Goal: Task Accomplishment & Management: Use online tool/utility

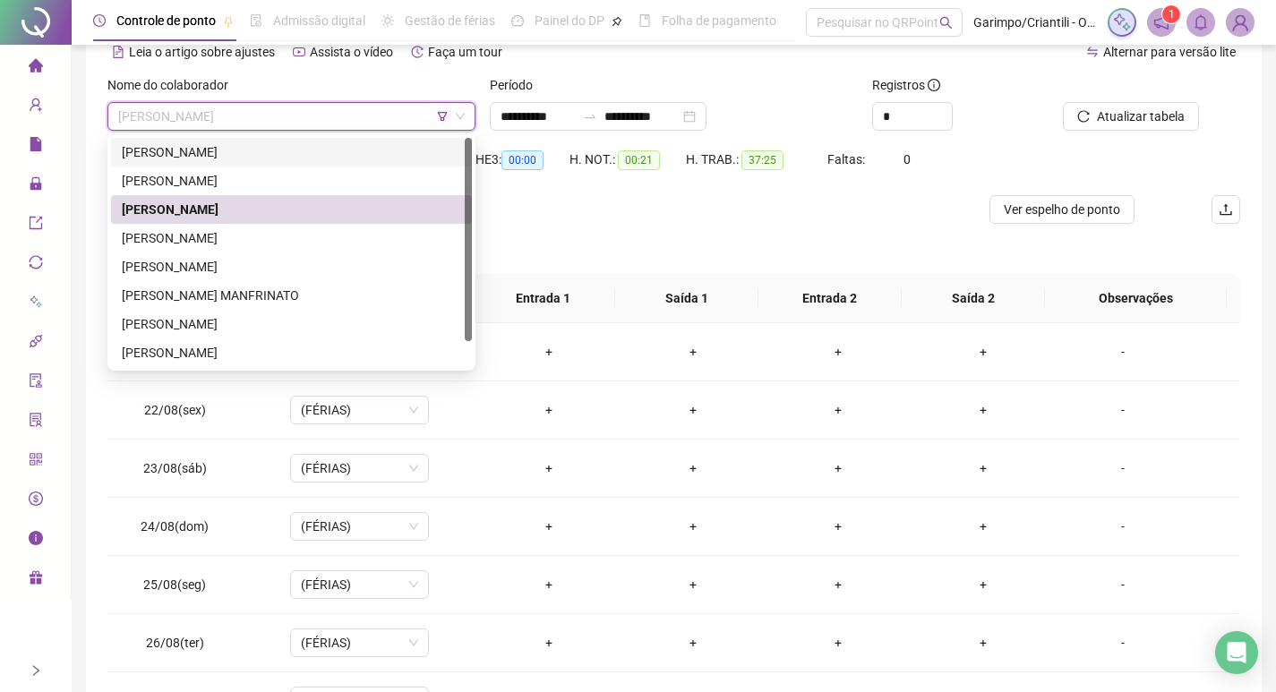
scroll to position [947, 0]
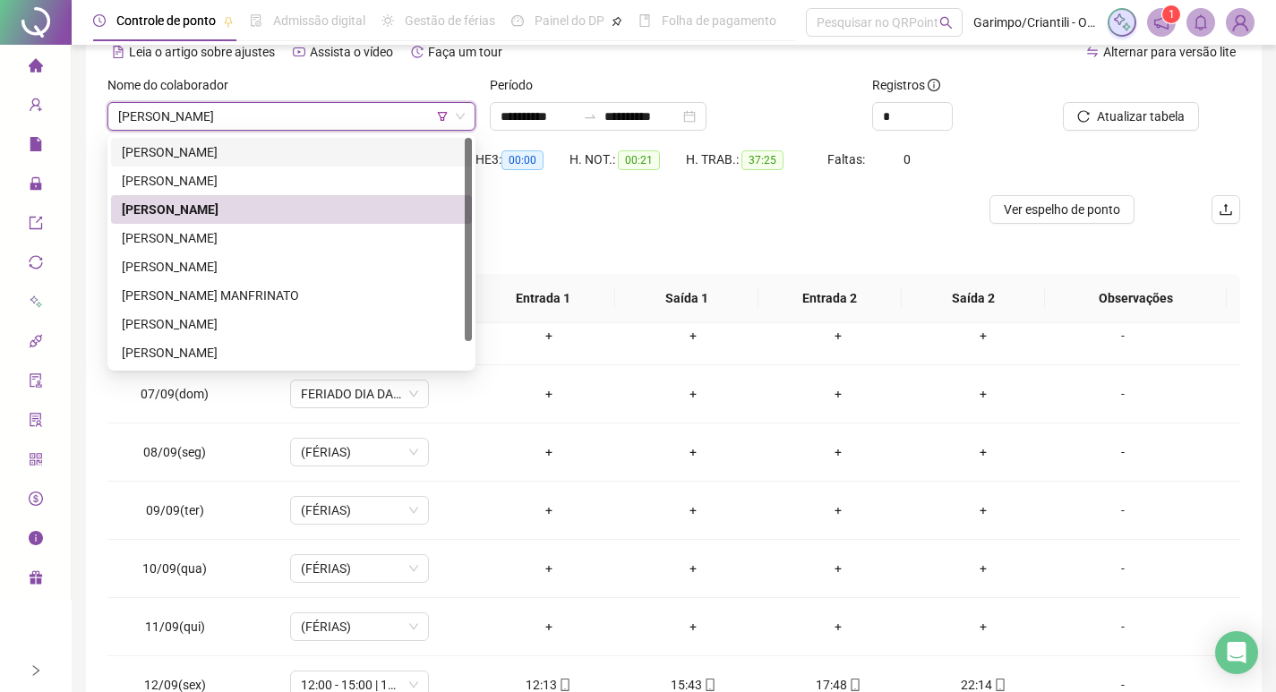
click at [436, 115] on span "[PERSON_NAME]" at bounding box center [291, 116] width 346 height 27
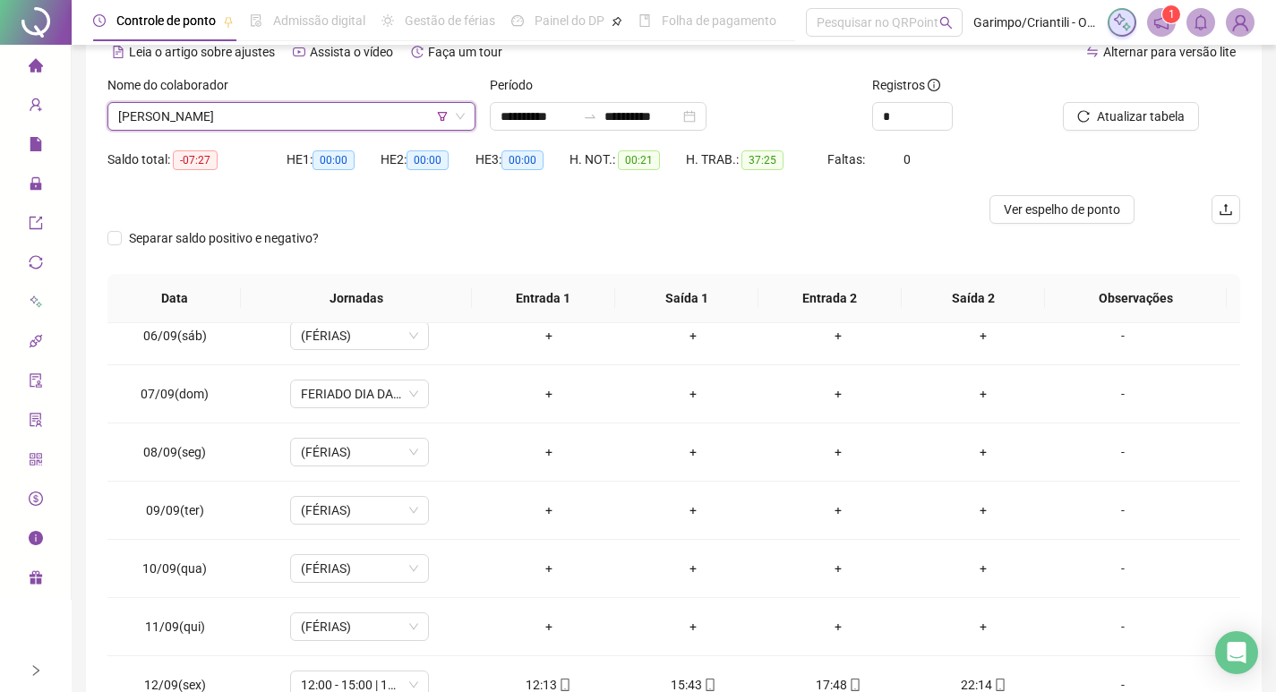
click at [444, 111] on icon "filter" at bounding box center [442, 116] width 11 height 11
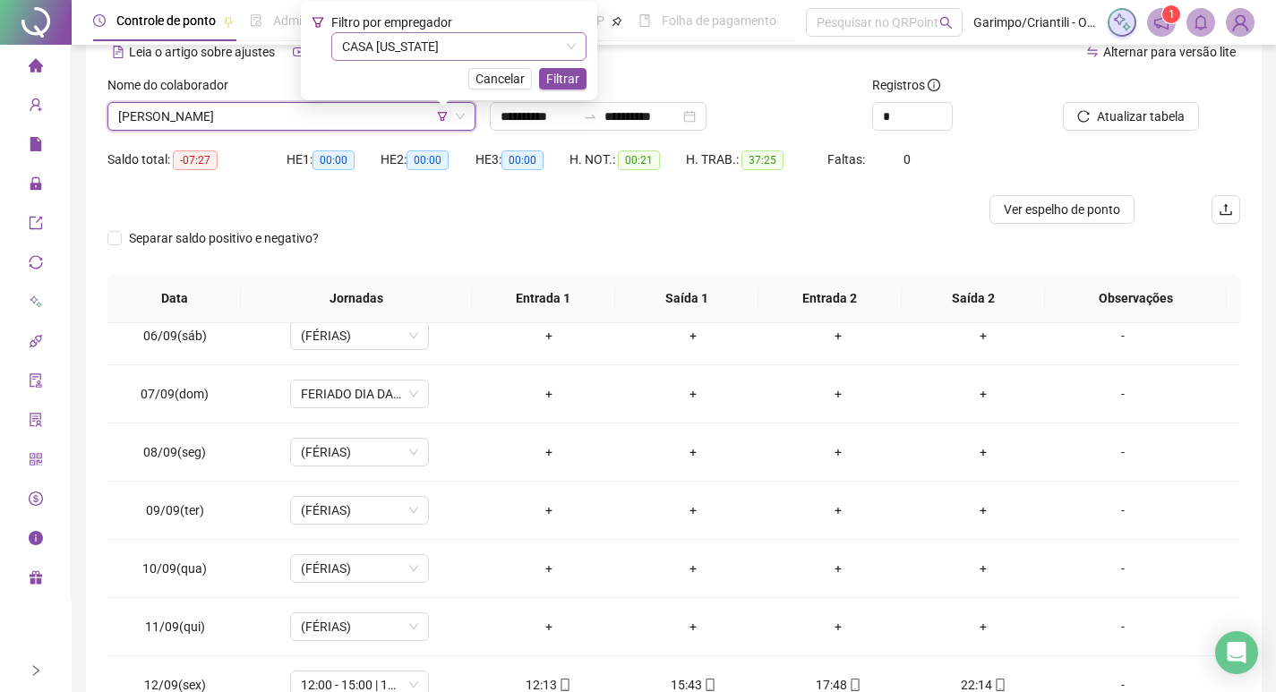
click at [426, 56] on span "CASA [US_STATE]" at bounding box center [459, 46] width 234 height 27
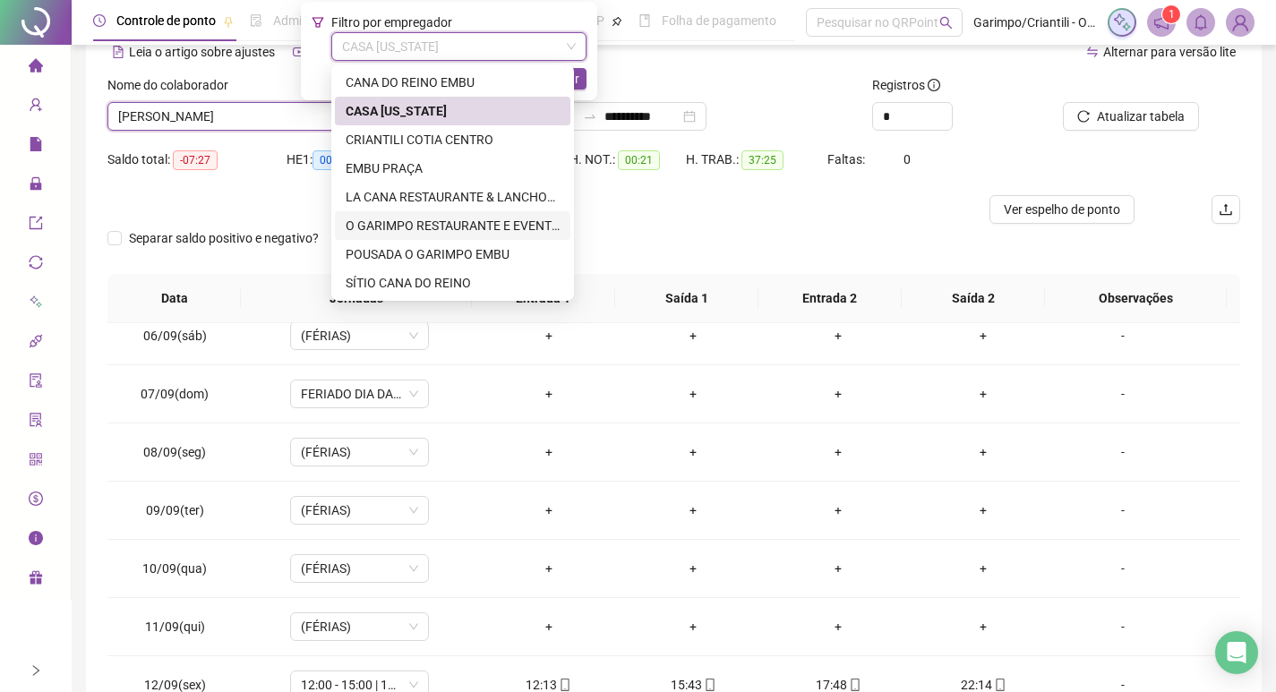
click at [389, 220] on div "O GARIMPO RESTAURANTE E EVENTOS LTDA" at bounding box center [453, 226] width 214 height 20
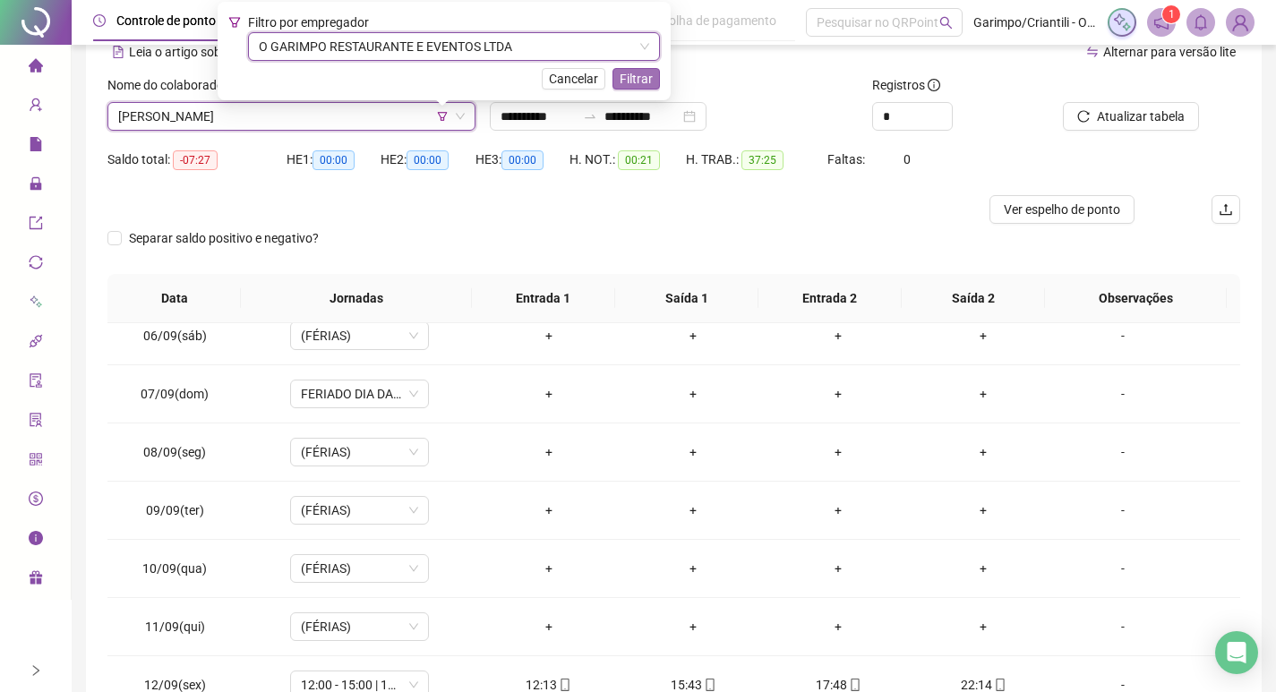
click at [632, 77] on span "Filtrar" at bounding box center [635, 79] width 33 height 20
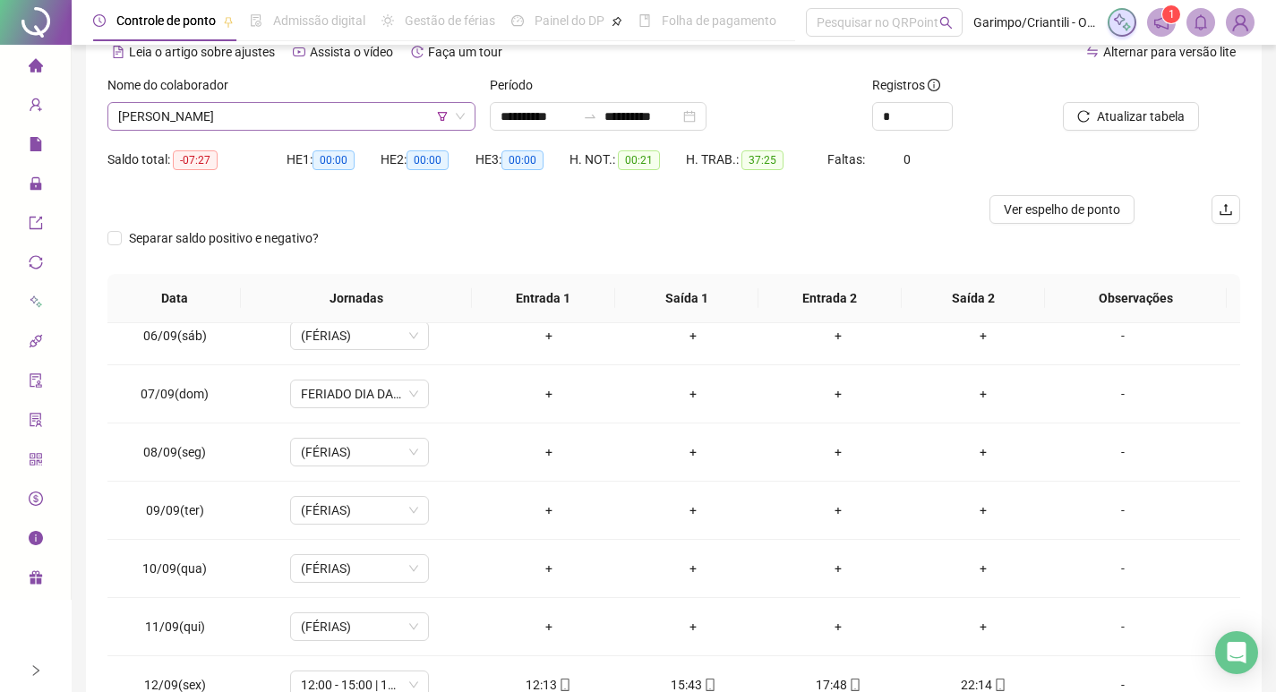
click at [286, 122] on span "[PERSON_NAME]" at bounding box center [291, 116] width 346 height 27
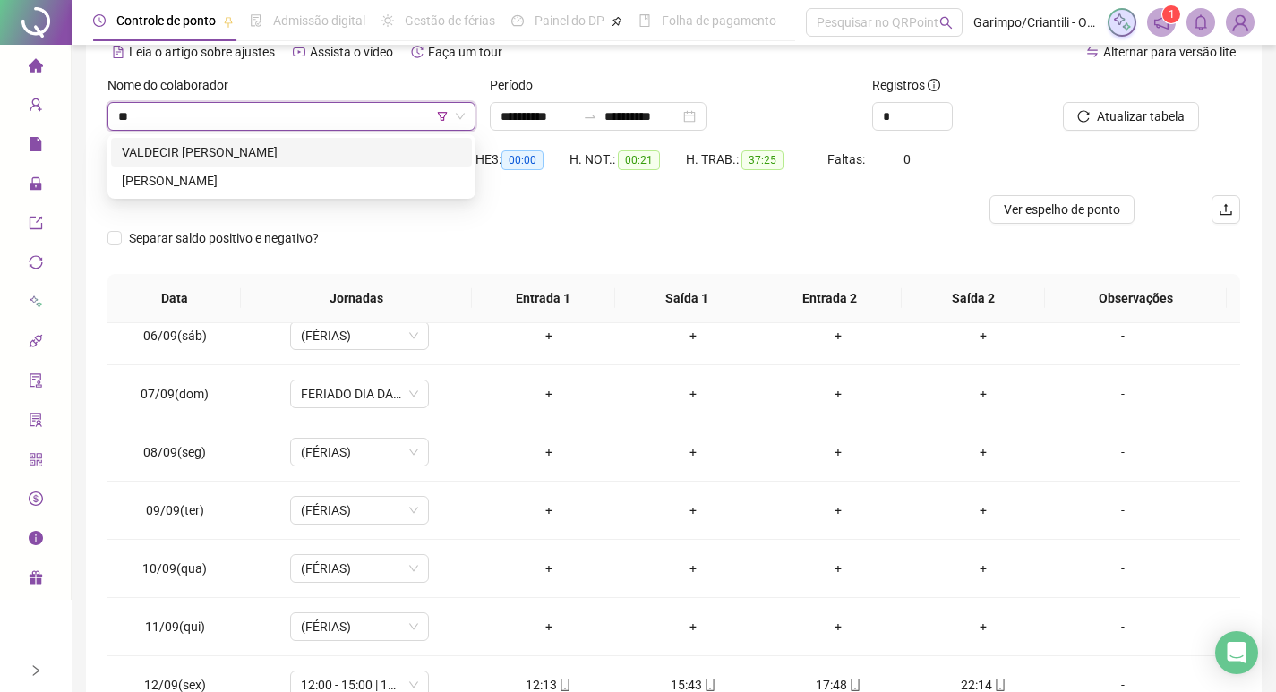
type input "***"
click at [390, 161] on div "[PERSON_NAME]" at bounding box center [291, 152] width 339 height 20
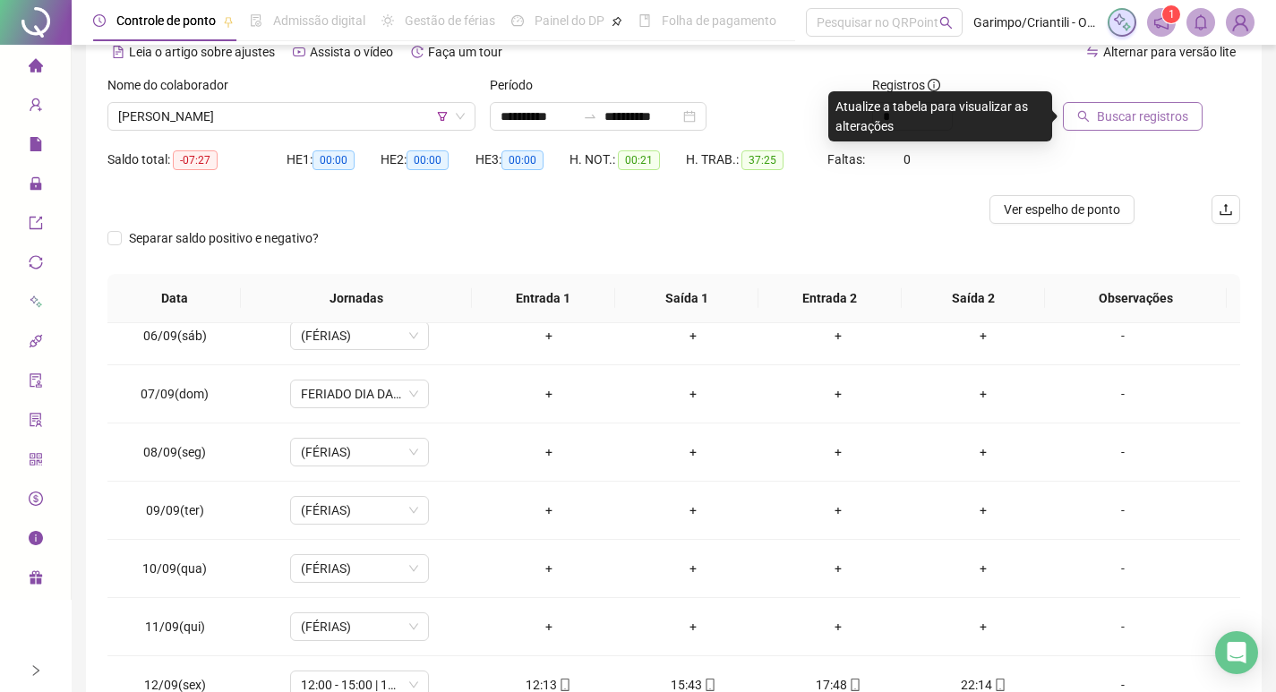
click at [1155, 115] on span "Buscar registros" at bounding box center [1142, 117] width 91 height 20
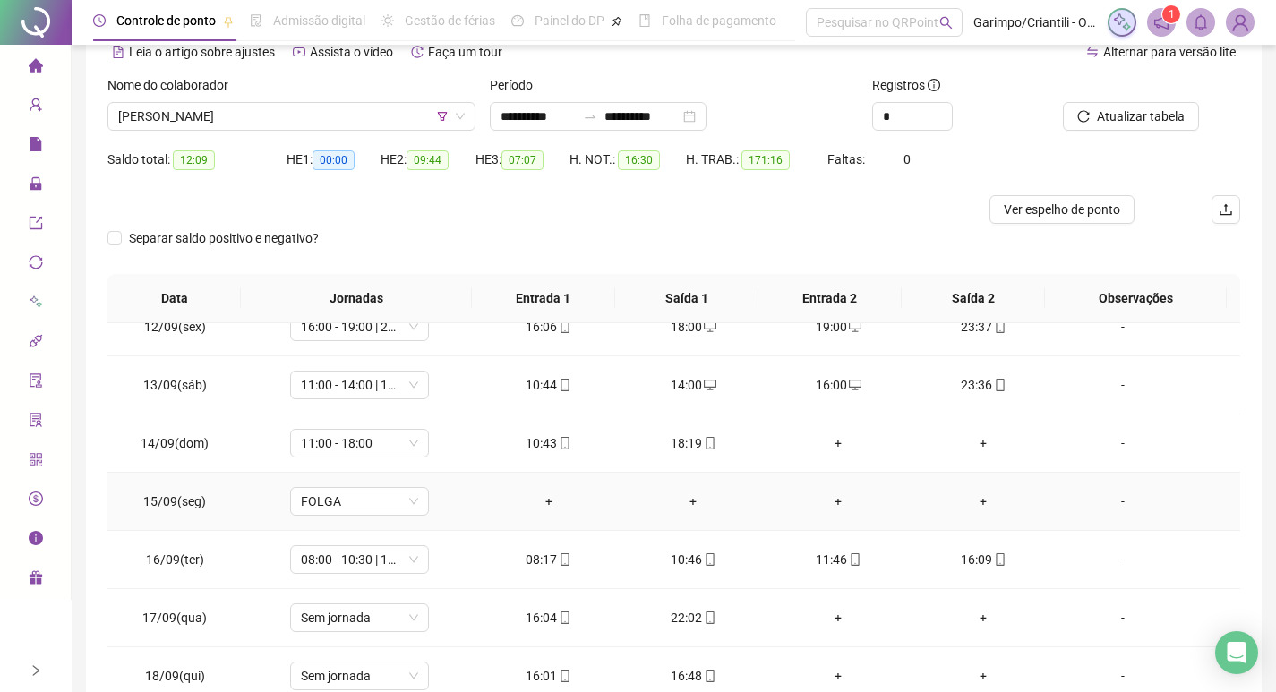
scroll to position [201, 0]
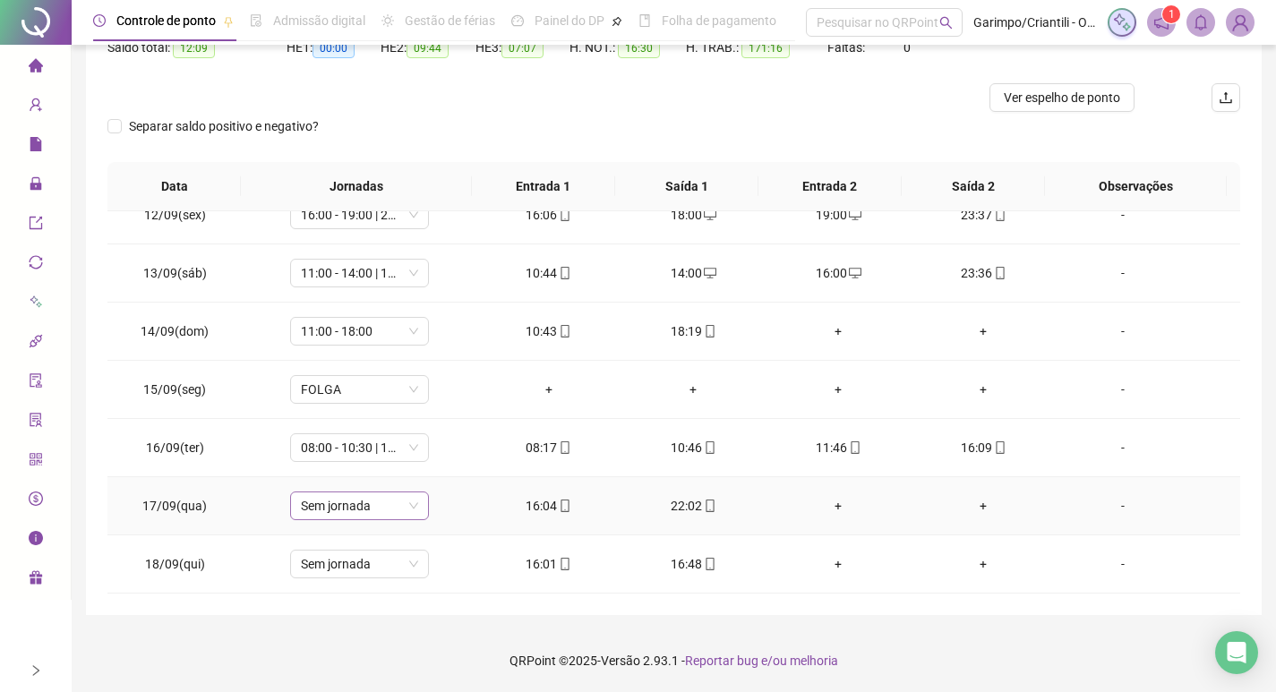
click at [366, 513] on span "Sem jornada" at bounding box center [359, 505] width 117 height 27
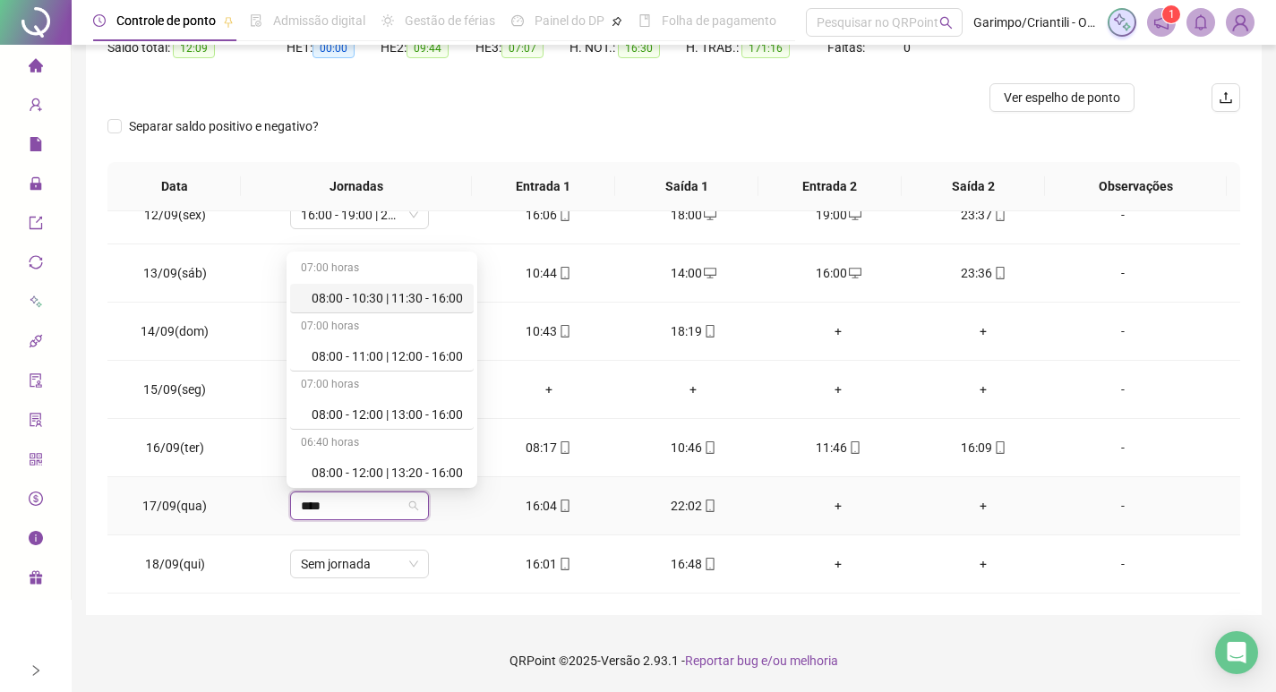
type input "*****"
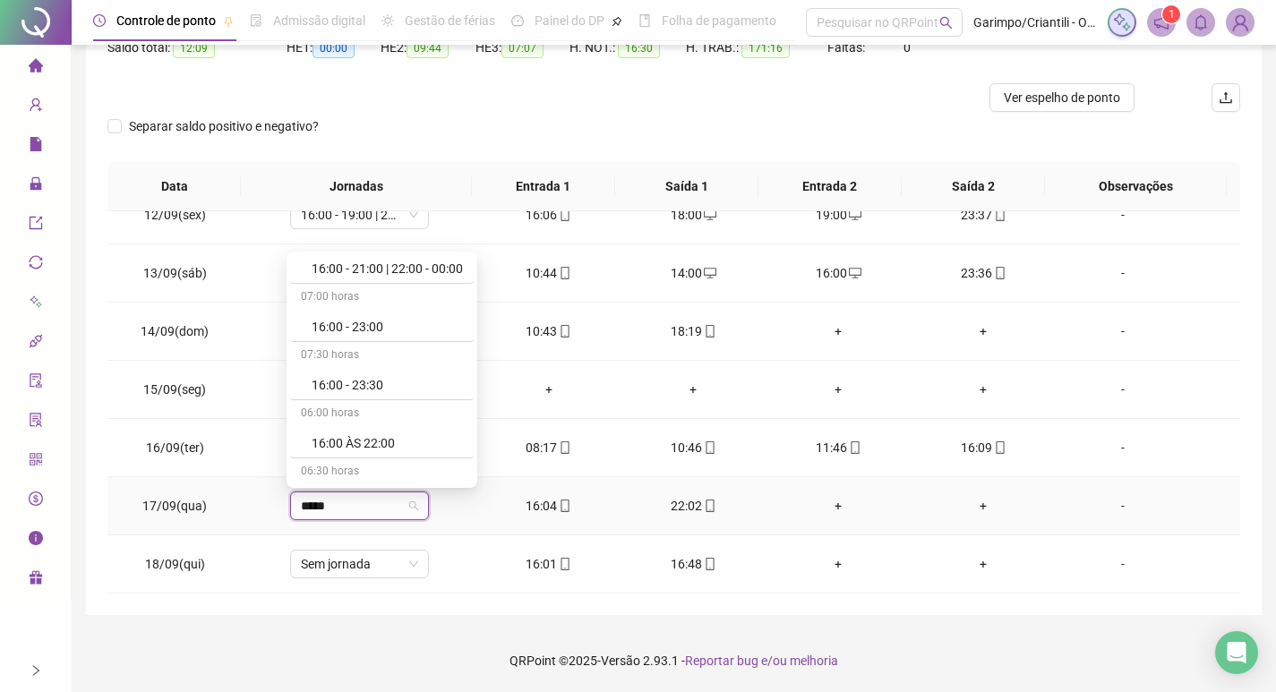
scroll to position [3204, 0]
click at [408, 414] on div "16:00 ÀS 22:00" at bounding box center [387, 411] width 151 height 20
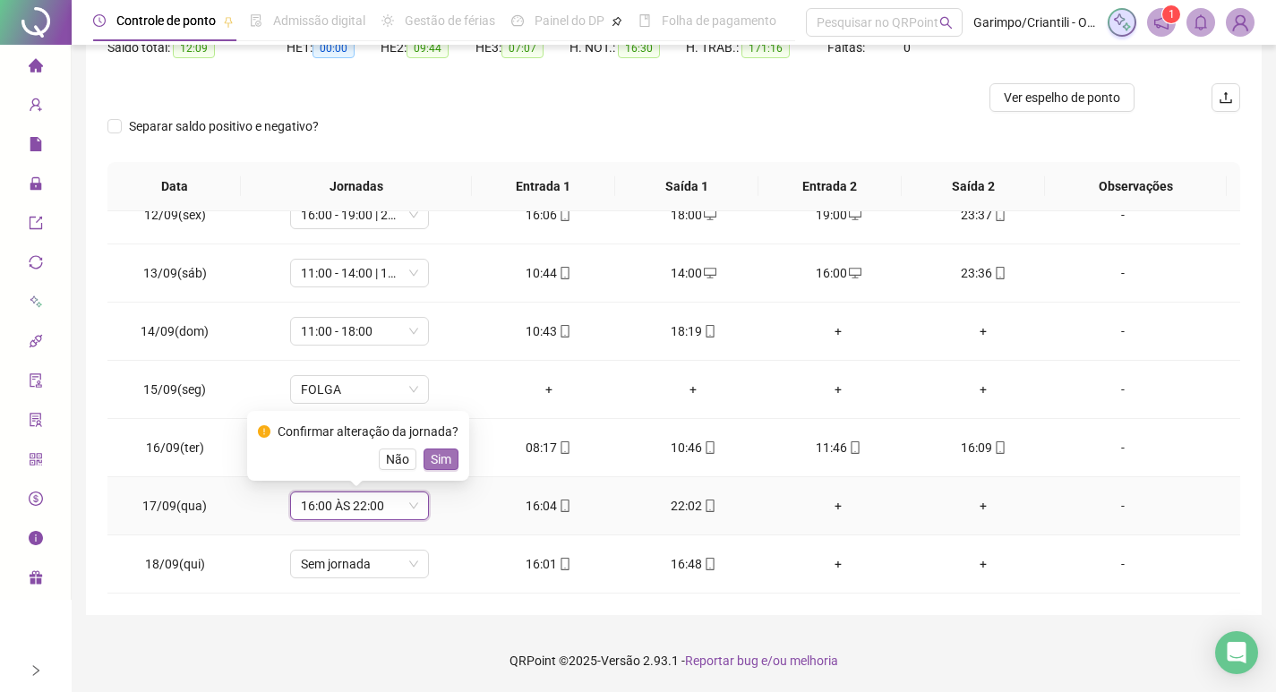
click at [438, 457] on span "Sim" at bounding box center [441, 459] width 21 height 20
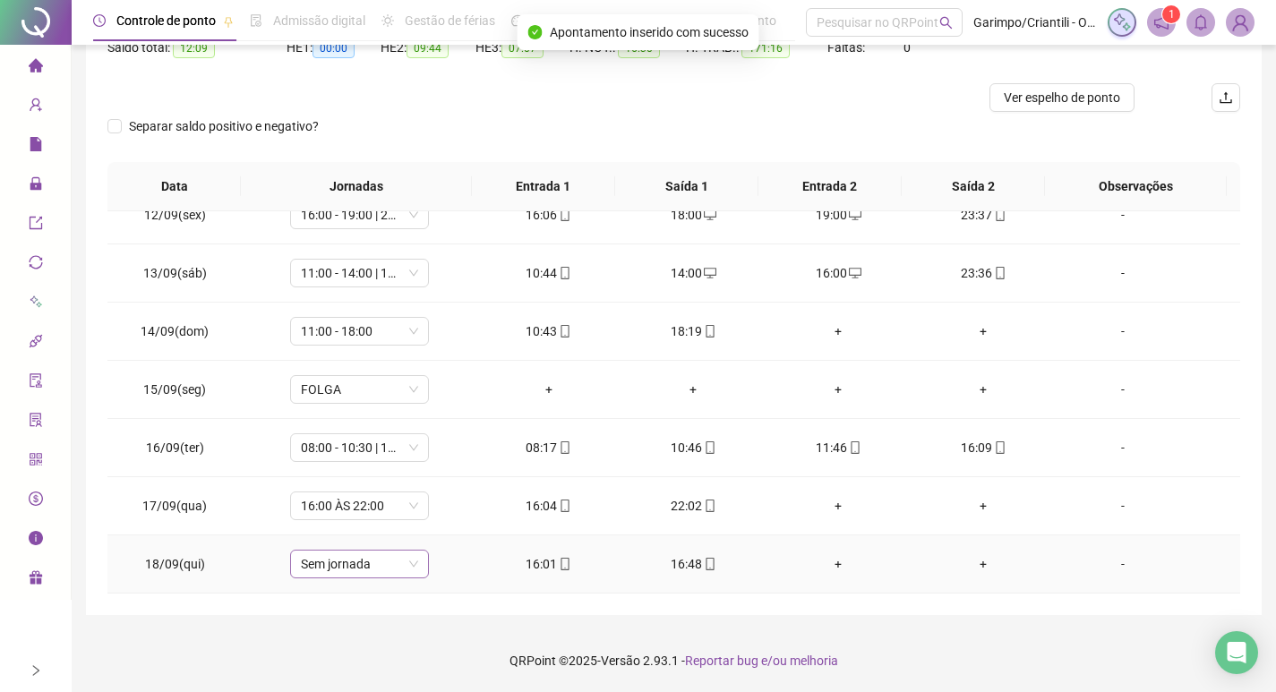
click at [360, 559] on span "Sem jornada" at bounding box center [359, 564] width 117 height 27
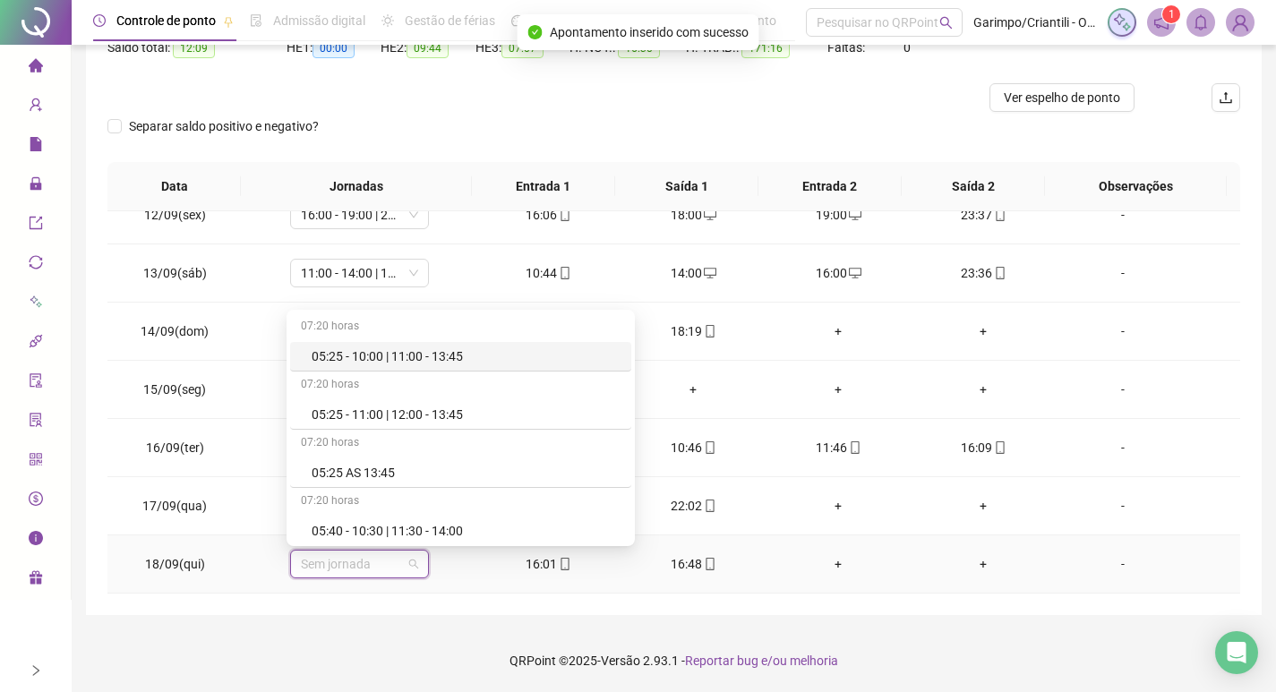
click at [636, 586] on td "16:48" at bounding box center [692, 564] width 145 height 58
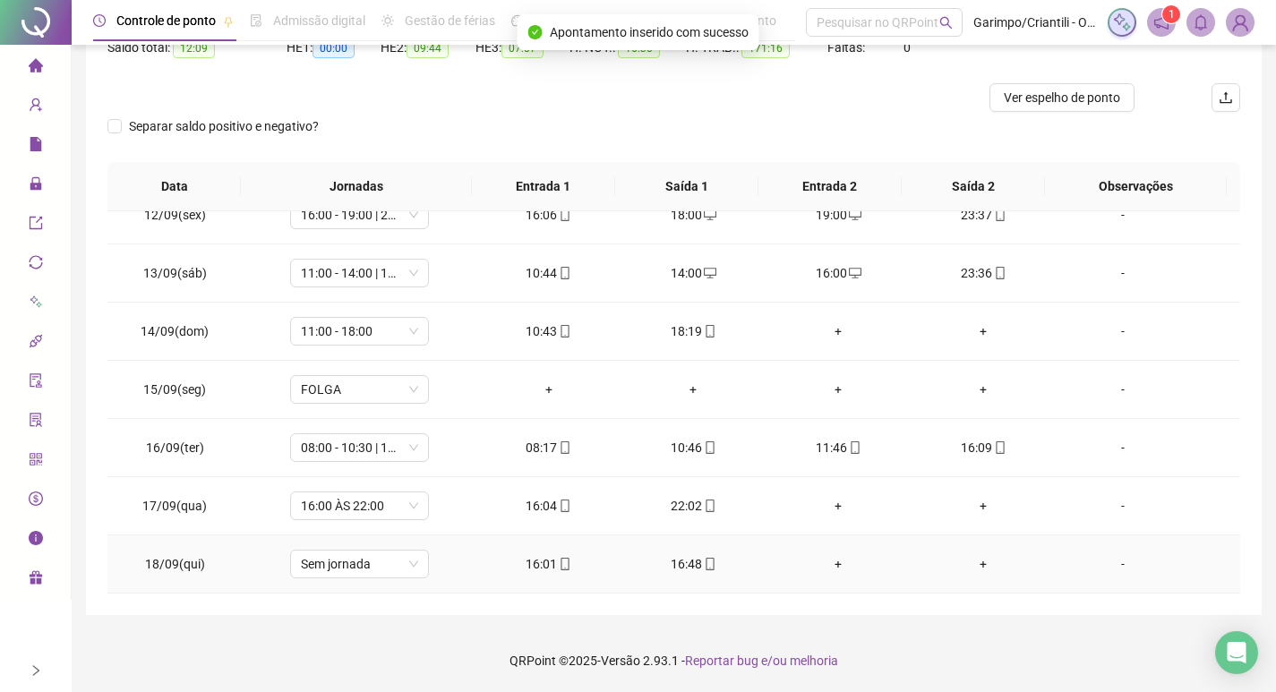
click at [704, 559] on icon "mobile" at bounding box center [710, 564] width 13 height 13
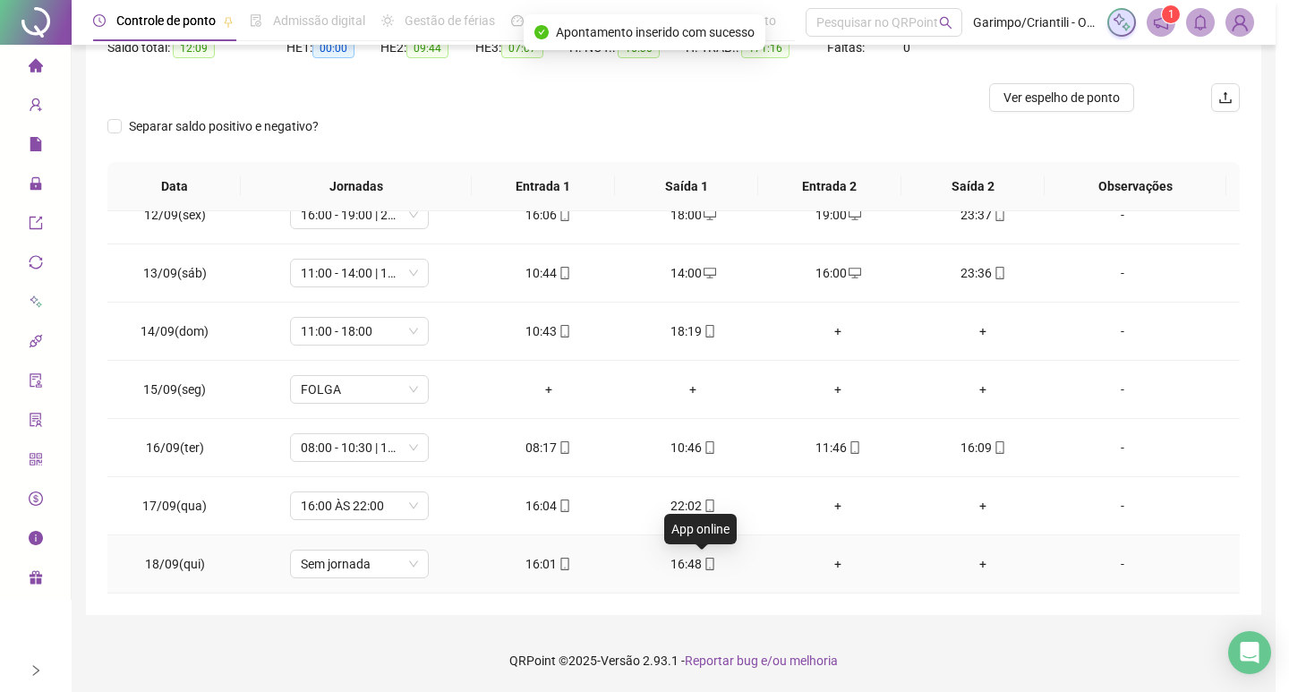
type input "**********"
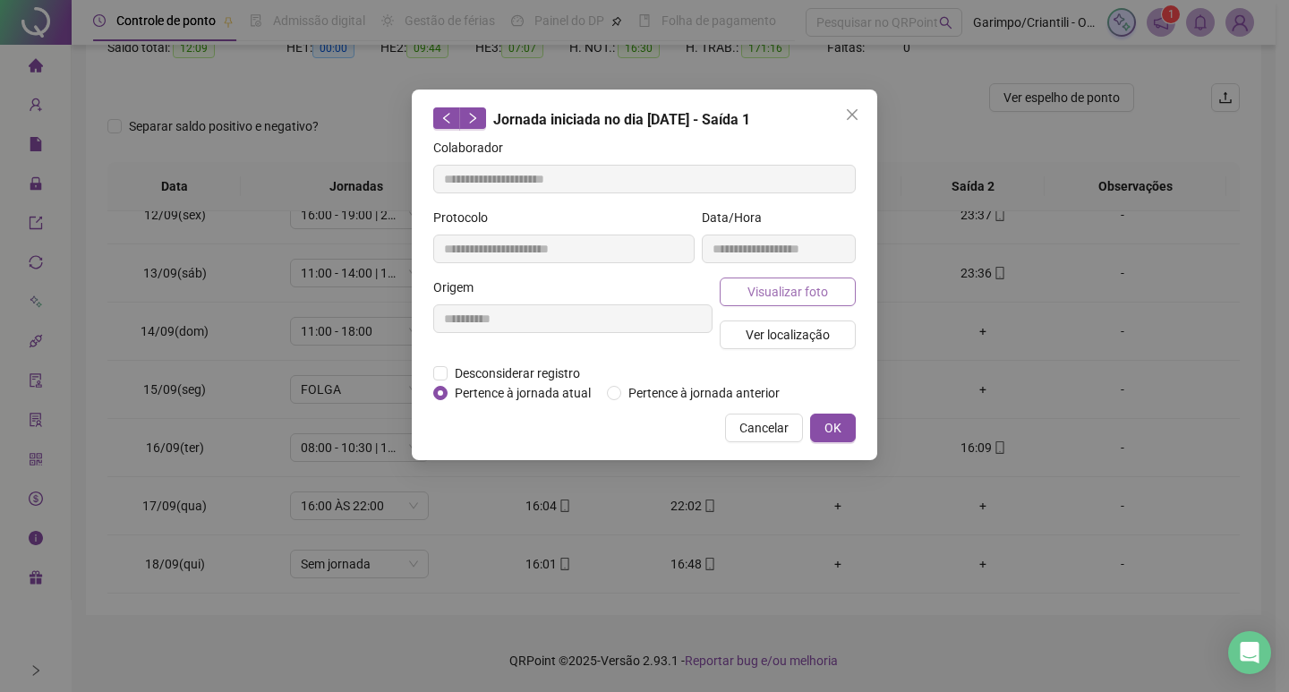
click at [796, 294] on span "Visualizar foto" at bounding box center [787, 292] width 81 height 20
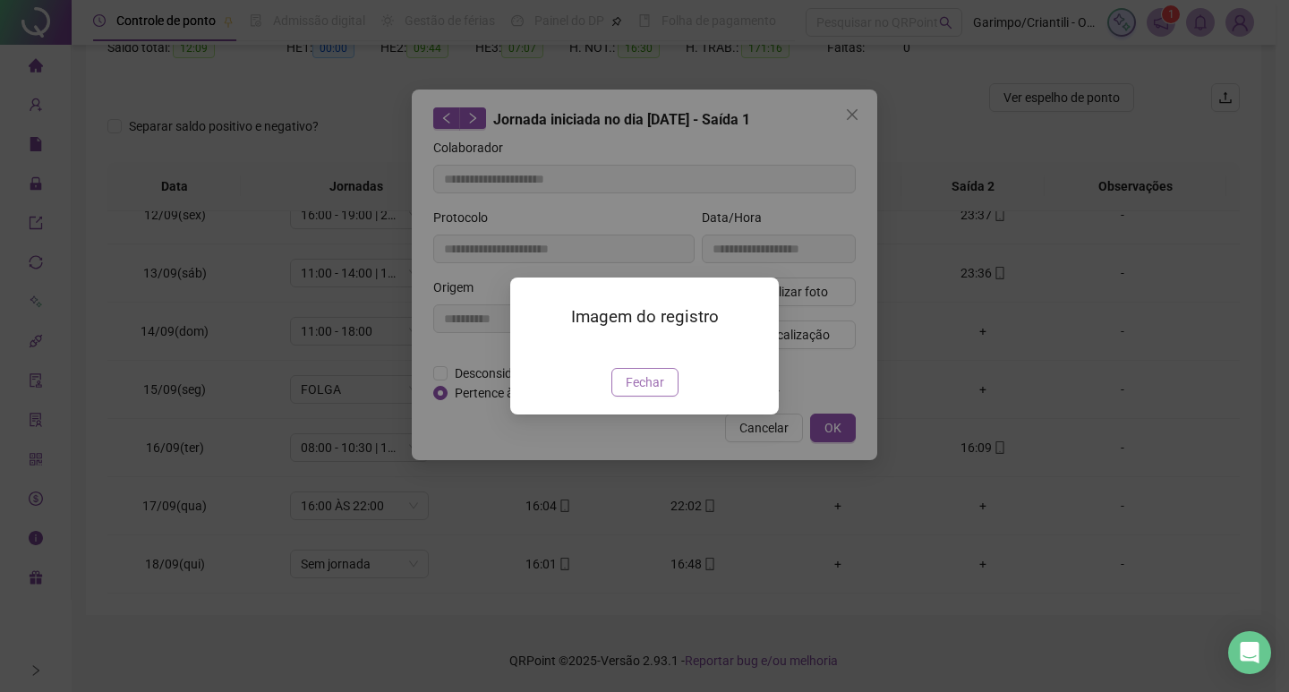
click at [653, 392] on span "Fechar" at bounding box center [645, 382] width 38 height 20
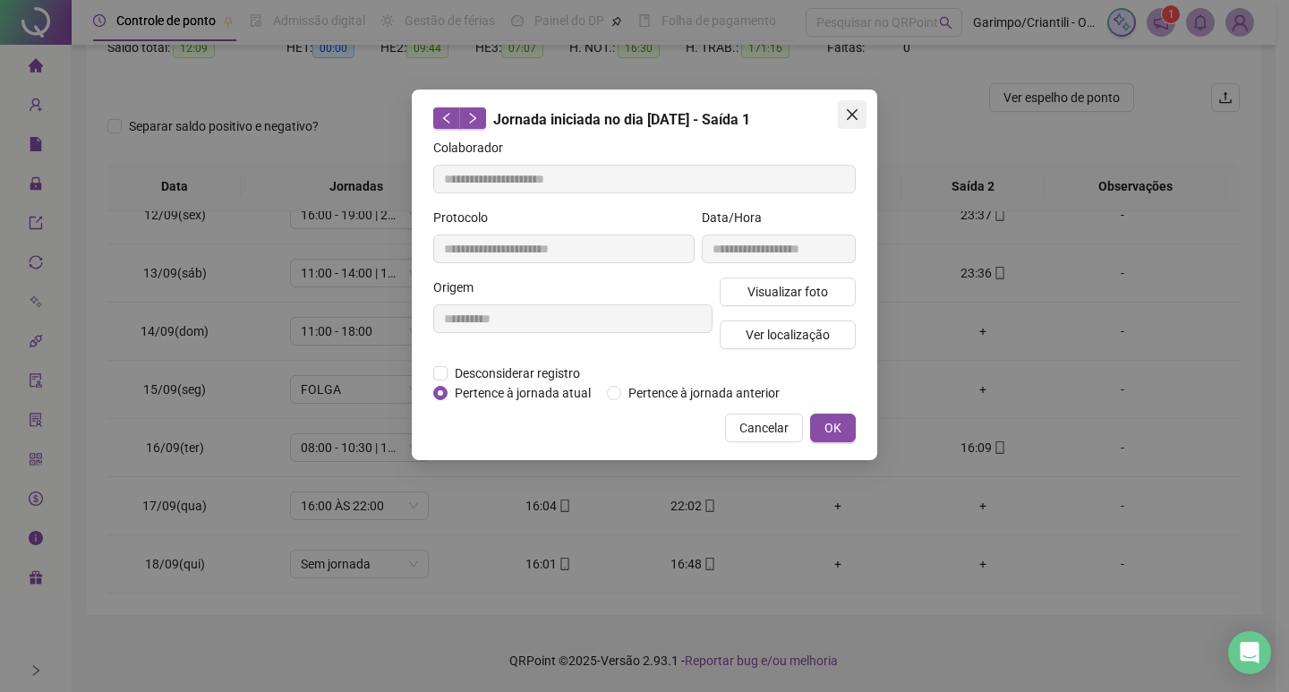
click at [851, 106] on button "Close" at bounding box center [852, 114] width 29 height 29
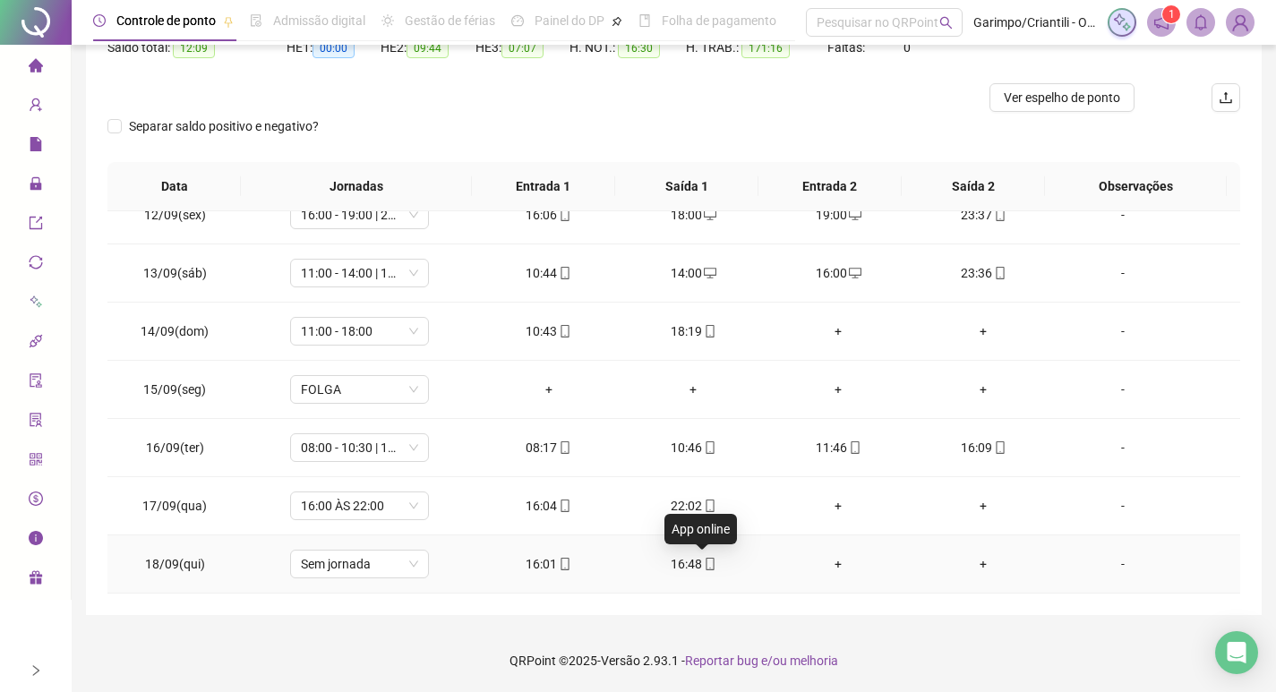
click at [704, 562] on icon "mobile" at bounding box center [710, 564] width 13 height 13
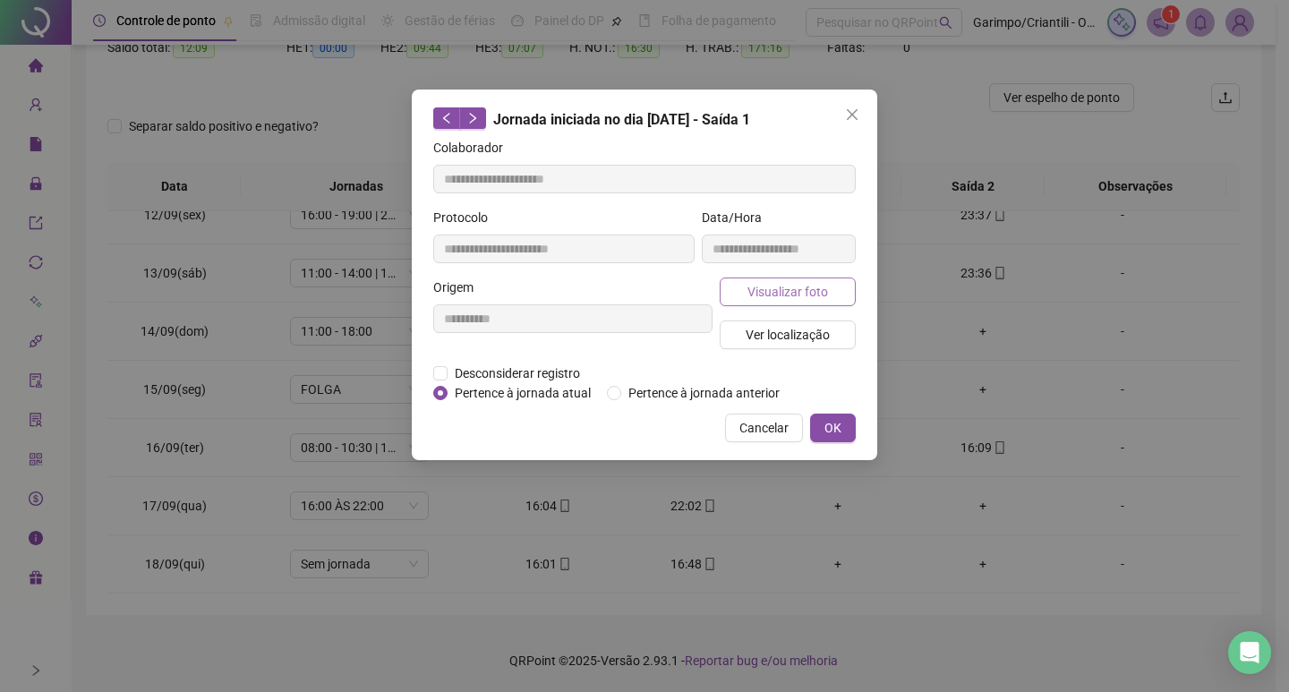
click at [810, 294] on span "Visualizar foto" at bounding box center [787, 292] width 81 height 20
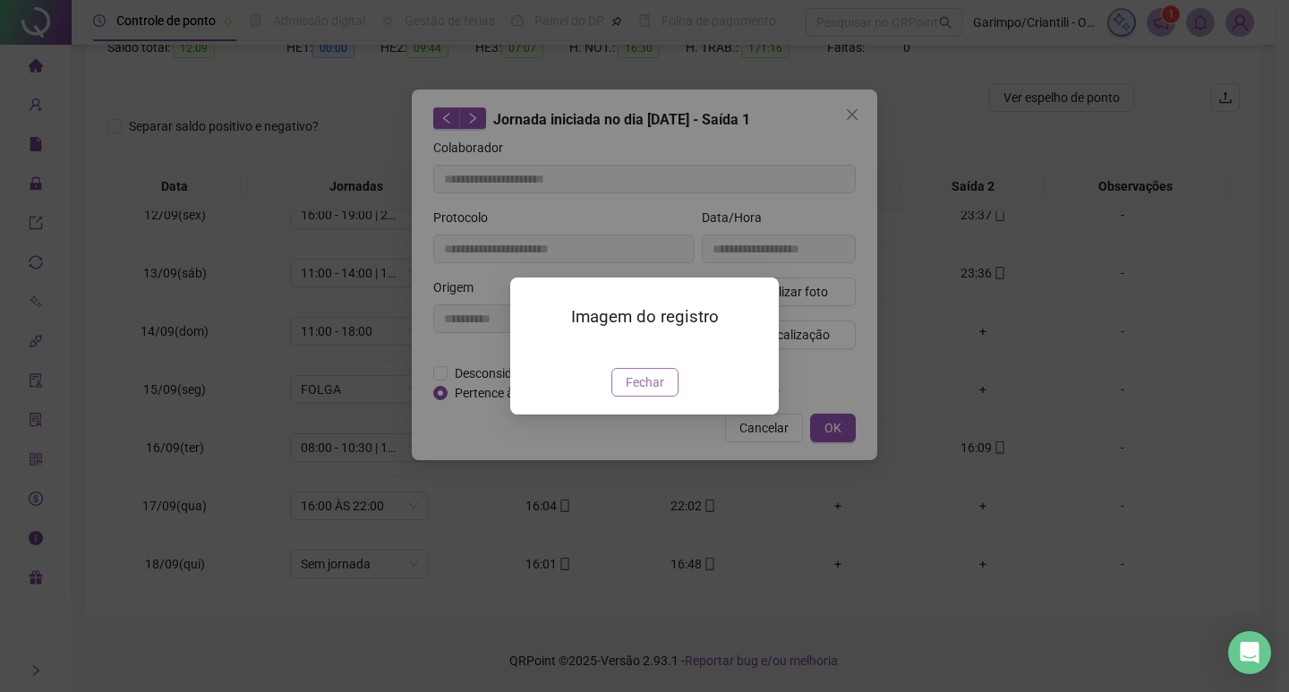
drag, startPoint x: 647, startPoint y: 482, endPoint x: 654, endPoint y: 461, distance: 21.8
click at [647, 392] on span "Fechar" at bounding box center [645, 382] width 38 height 20
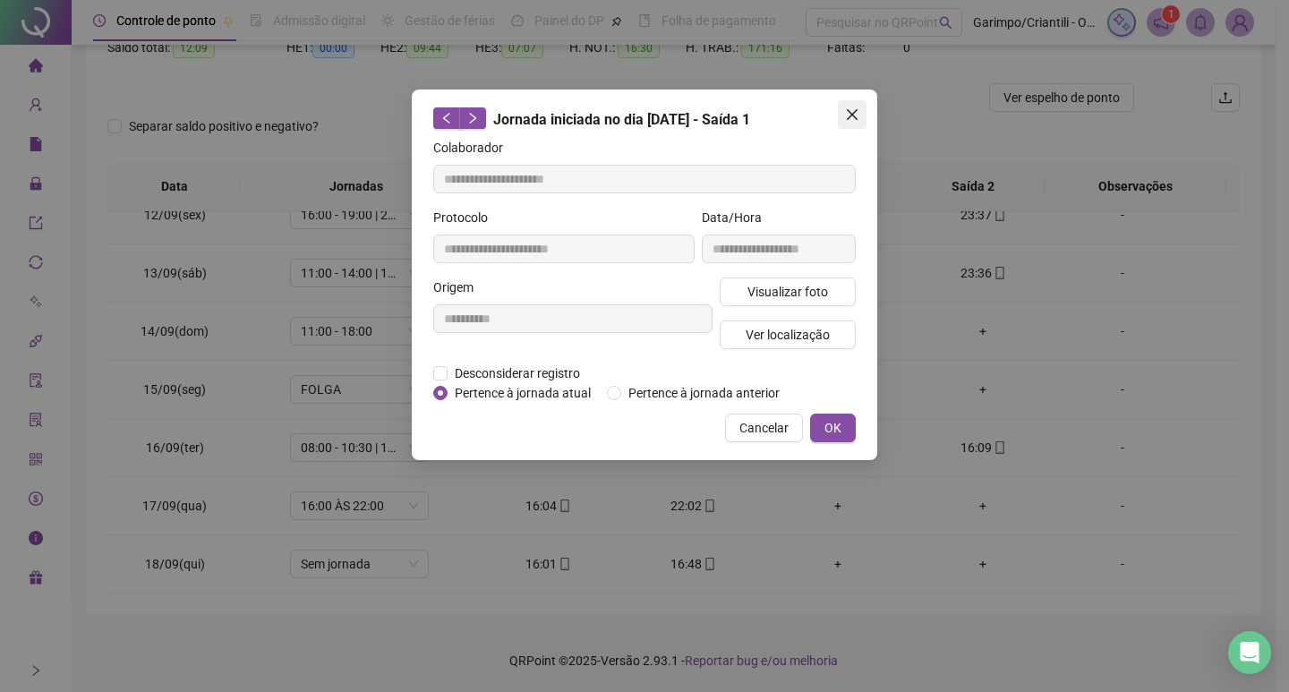
click at [863, 103] on button "Close" at bounding box center [852, 114] width 29 height 29
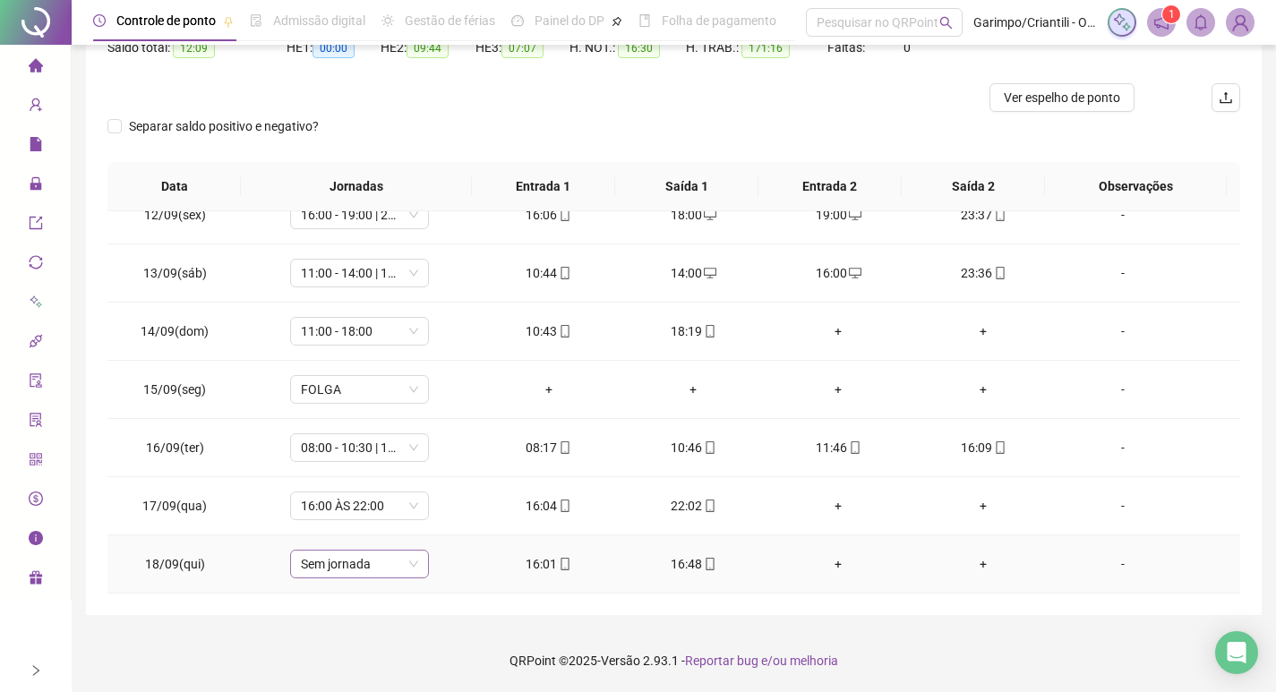
click at [329, 567] on span "Sem jornada" at bounding box center [359, 564] width 117 height 27
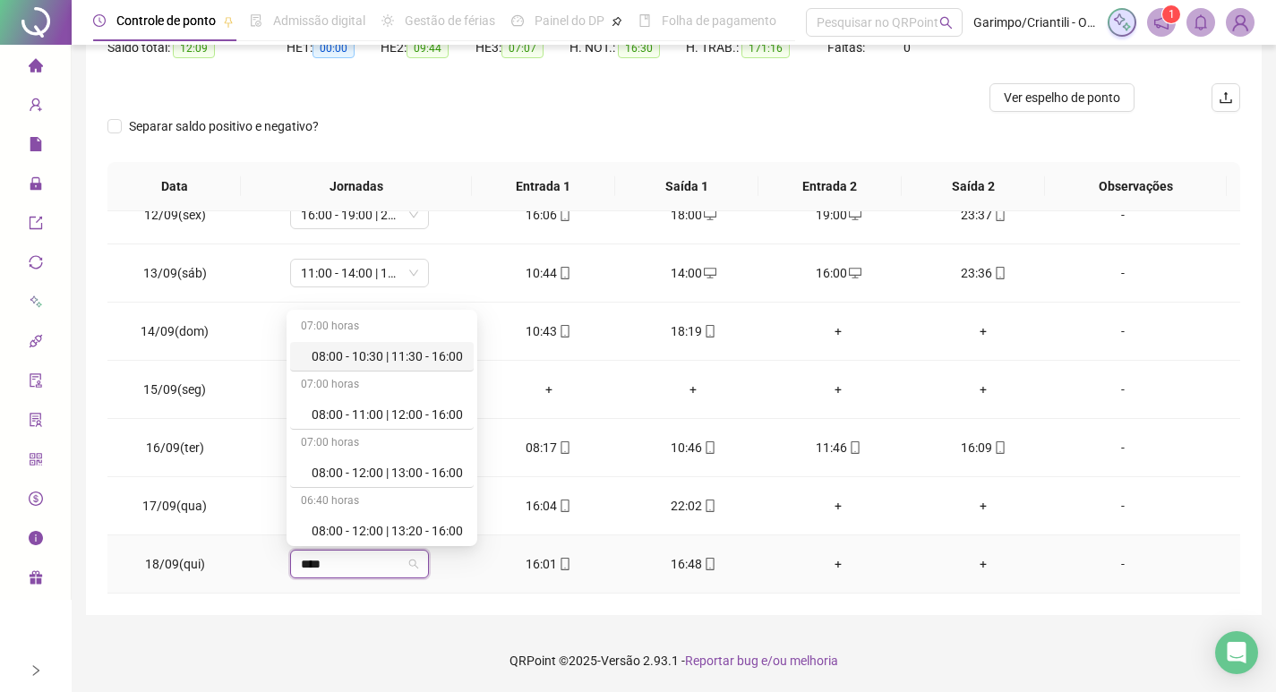
type input "*****"
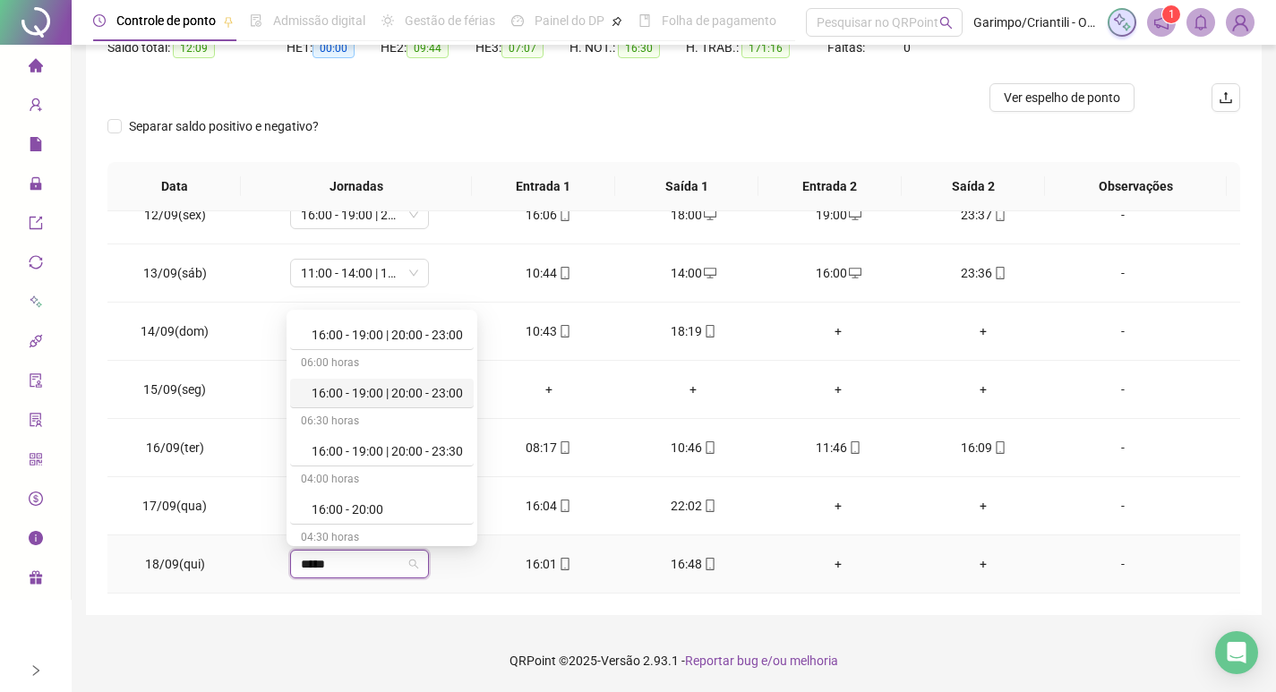
click at [447, 381] on div "16:00 - 19:00 | 20:00 - 23:00" at bounding box center [382, 394] width 184 height 30
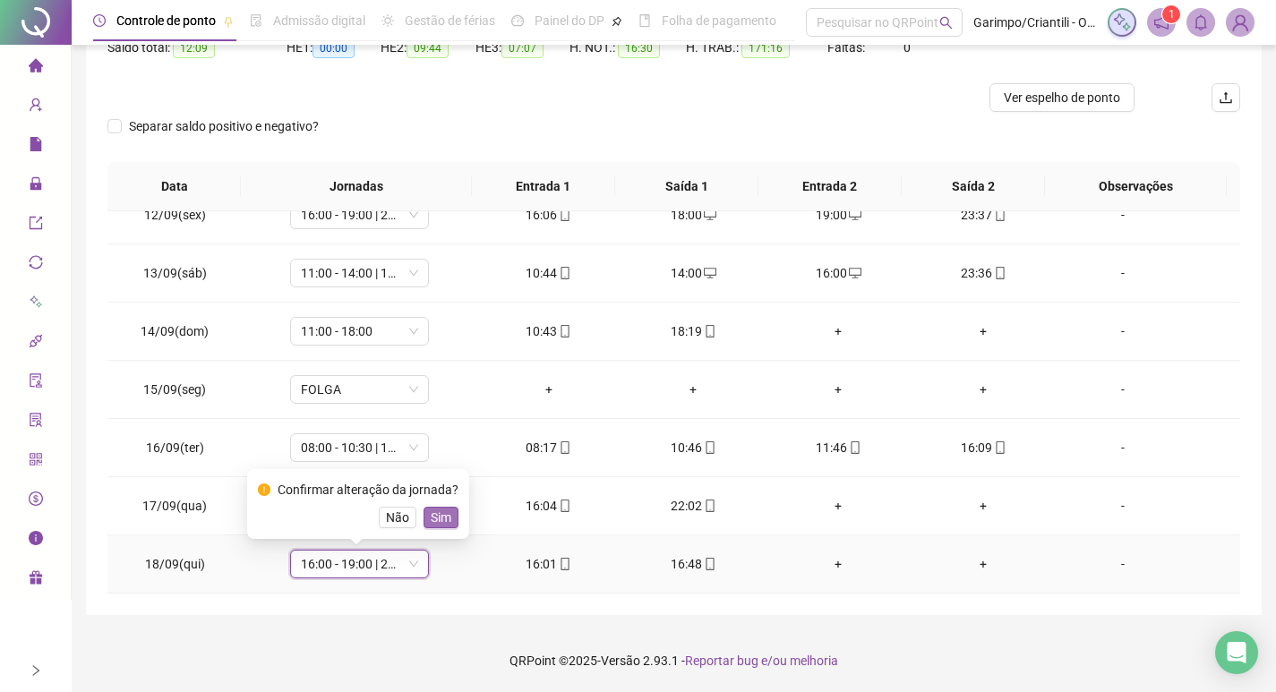
click at [443, 512] on span "Sim" at bounding box center [441, 518] width 21 height 20
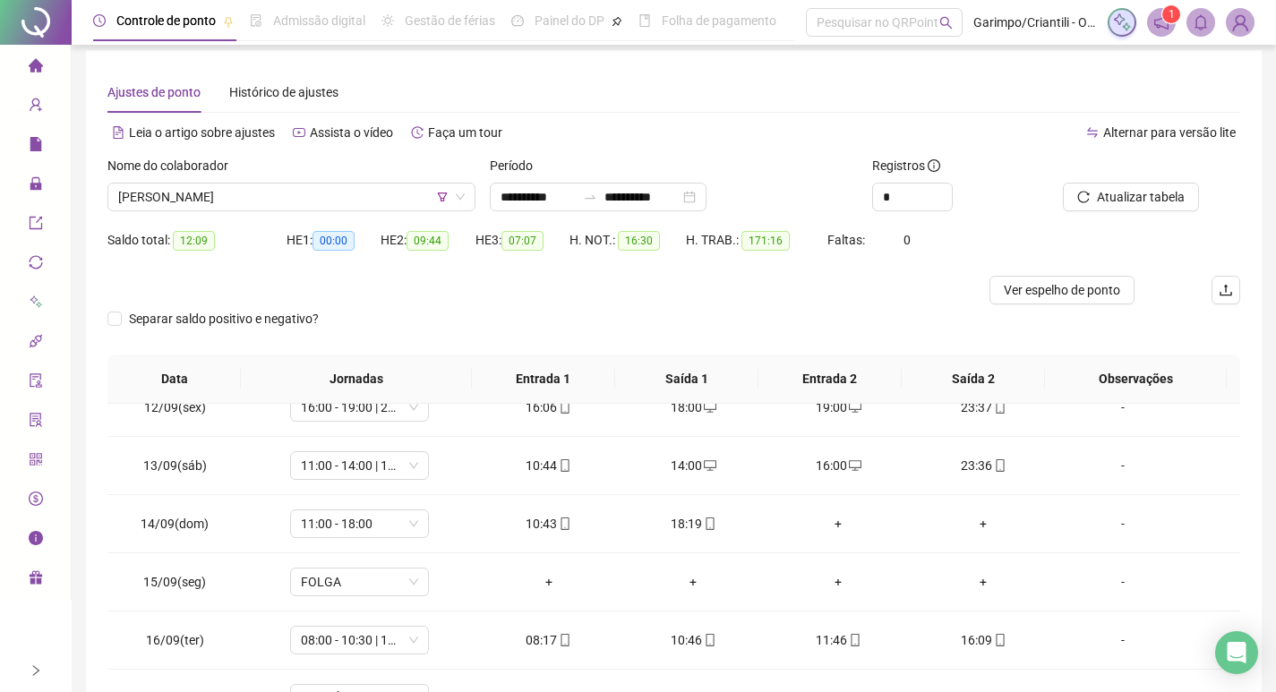
scroll to position [0, 0]
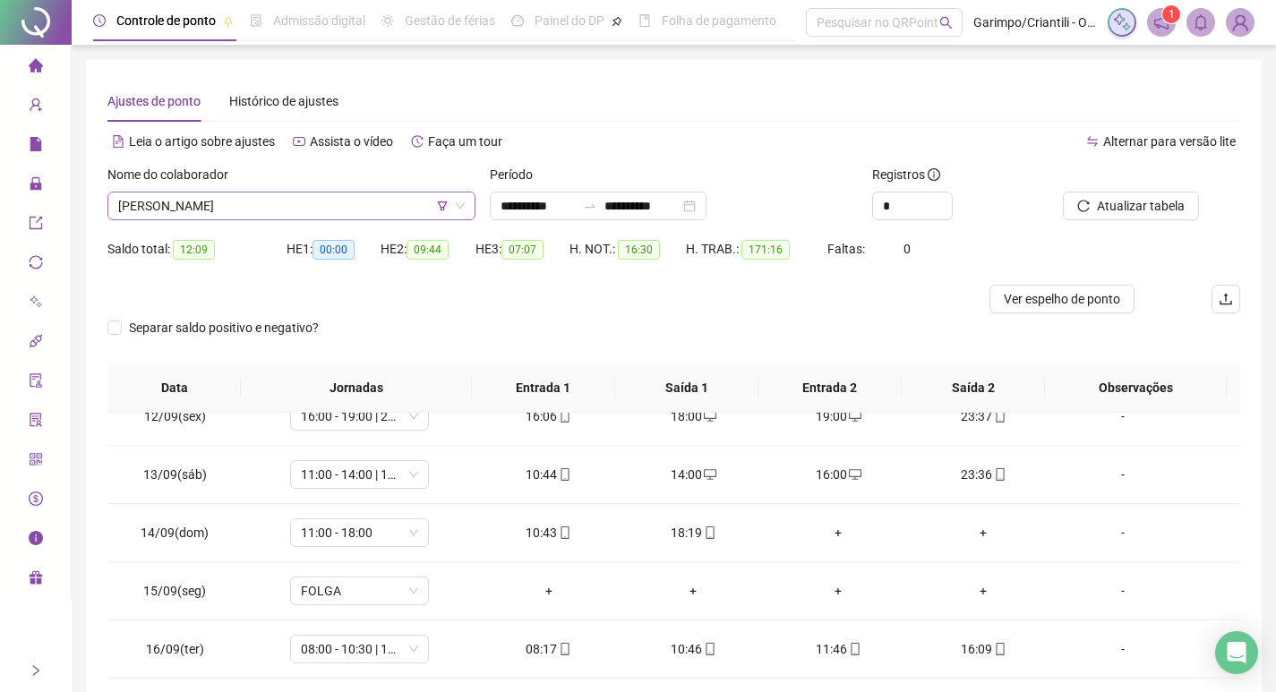
click at [176, 207] on span "[PERSON_NAME]" at bounding box center [291, 205] width 346 height 27
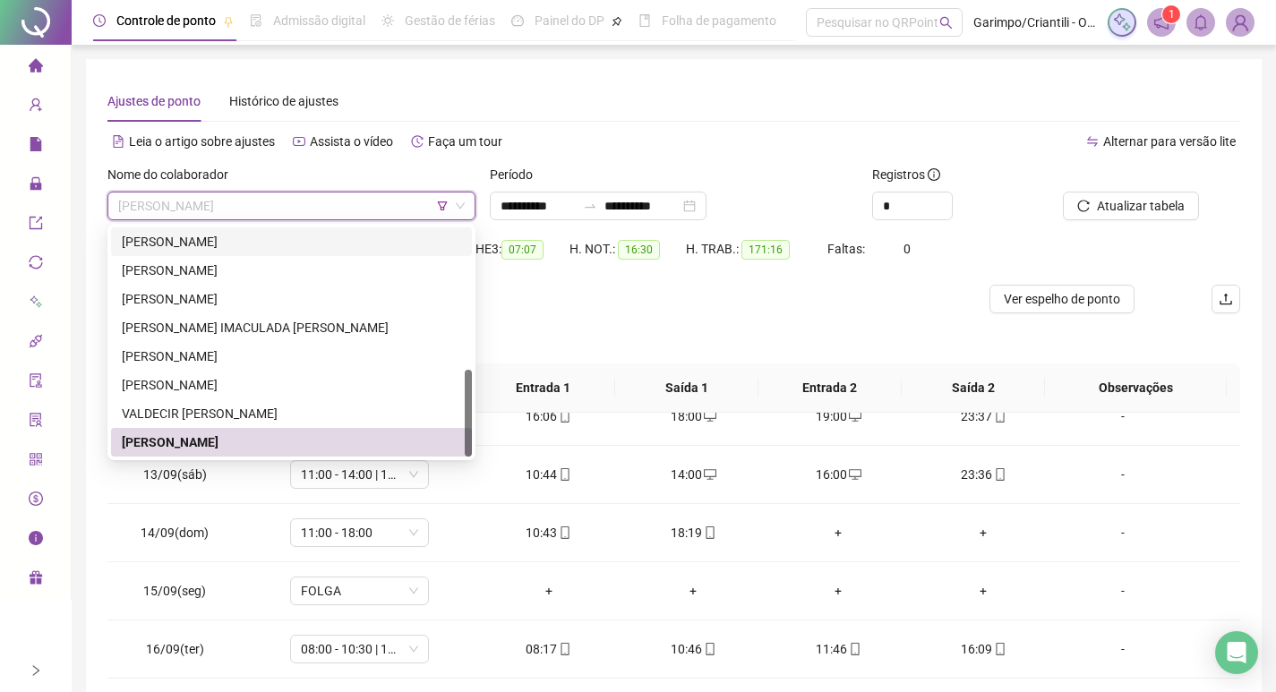
click at [322, 199] on span "[PERSON_NAME]" at bounding box center [291, 205] width 346 height 27
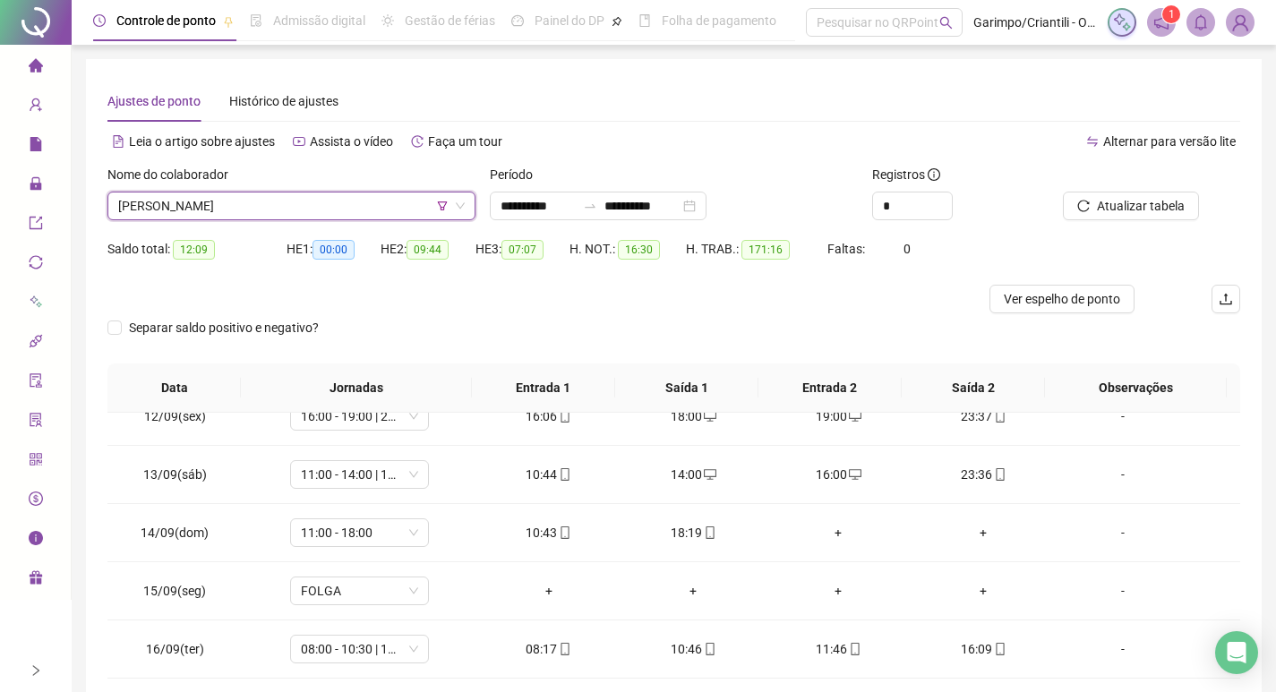
click at [303, 212] on span "[PERSON_NAME]" at bounding box center [291, 205] width 346 height 27
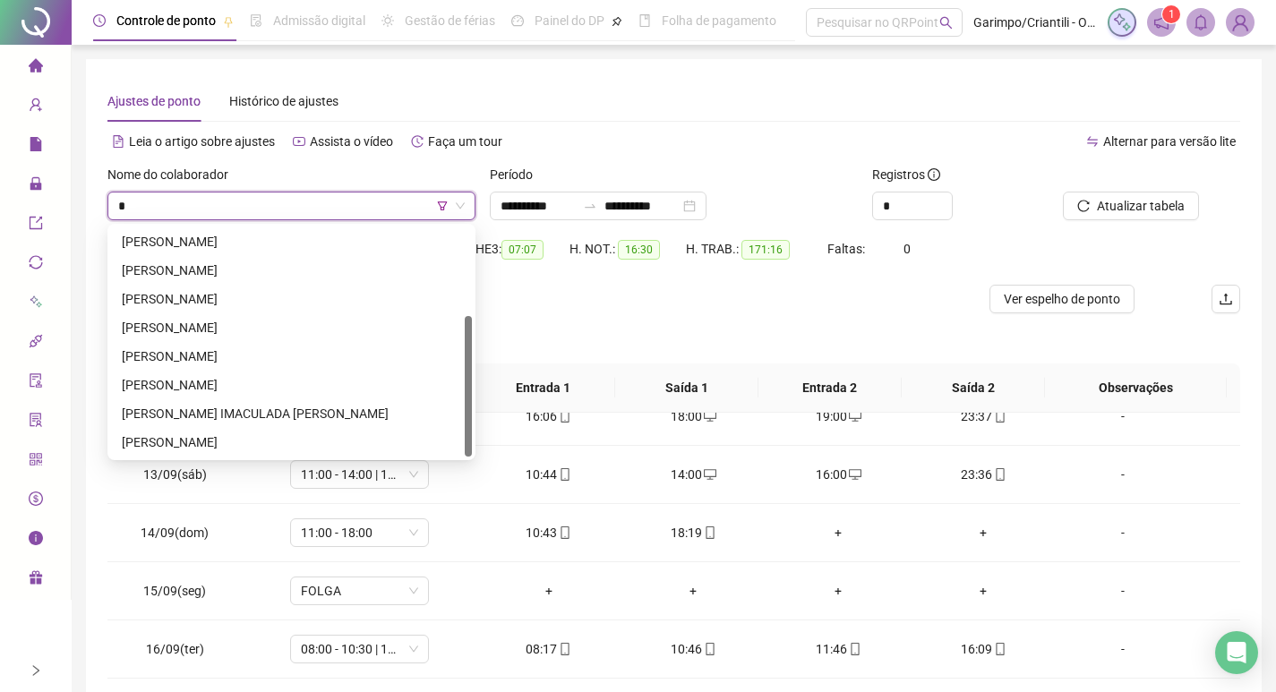
scroll to position [143, 0]
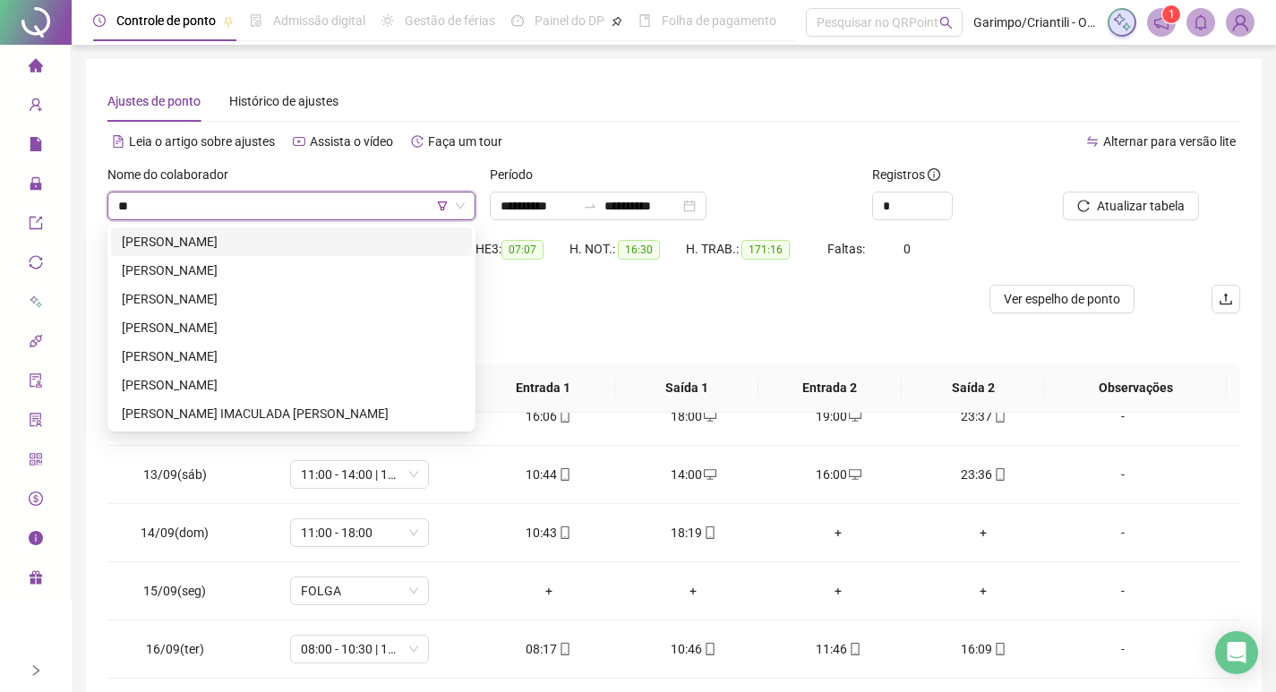
type input "***"
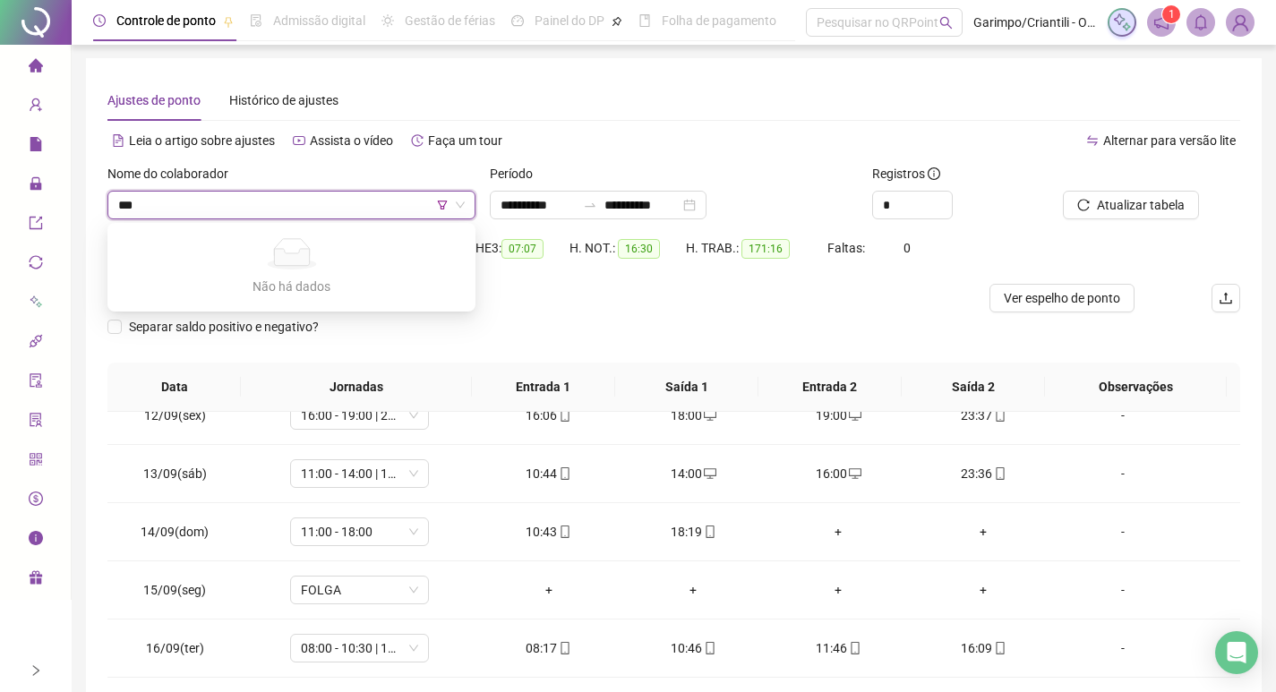
scroll to position [0, 0]
click at [443, 202] on icon "filter" at bounding box center [443, 205] width 10 height 9
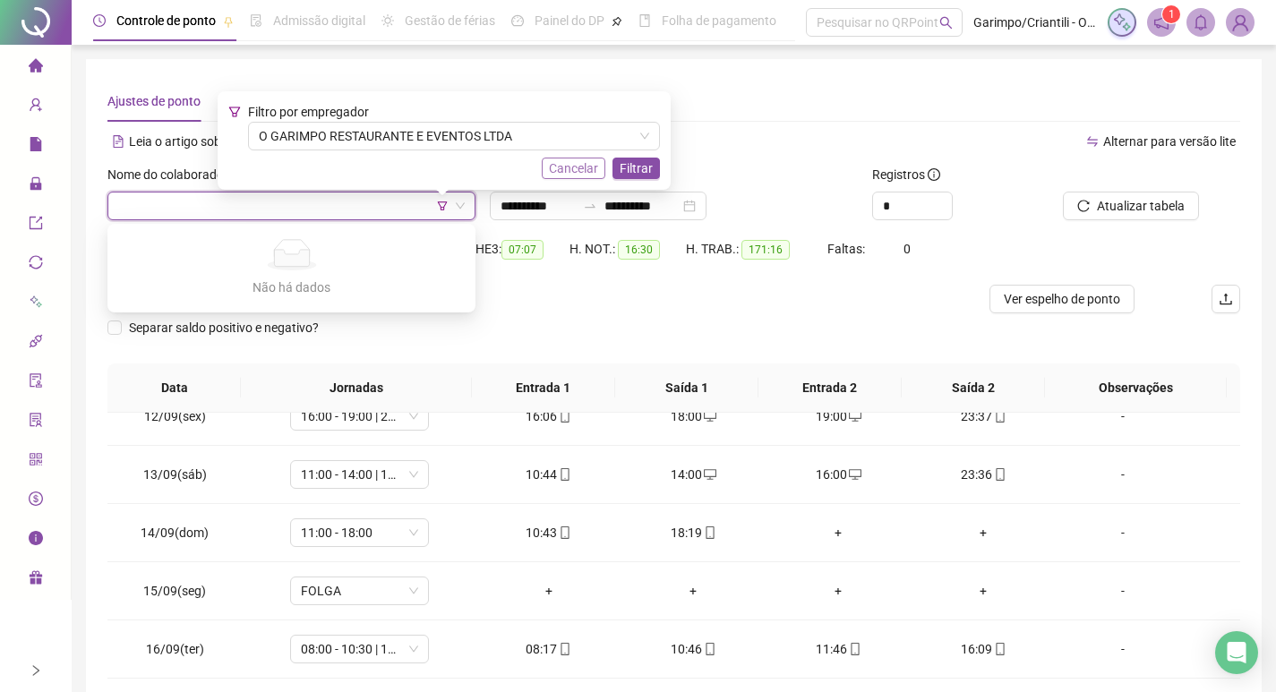
click at [577, 167] on span "Cancelar" at bounding box center [573, 168] width 49 height 20
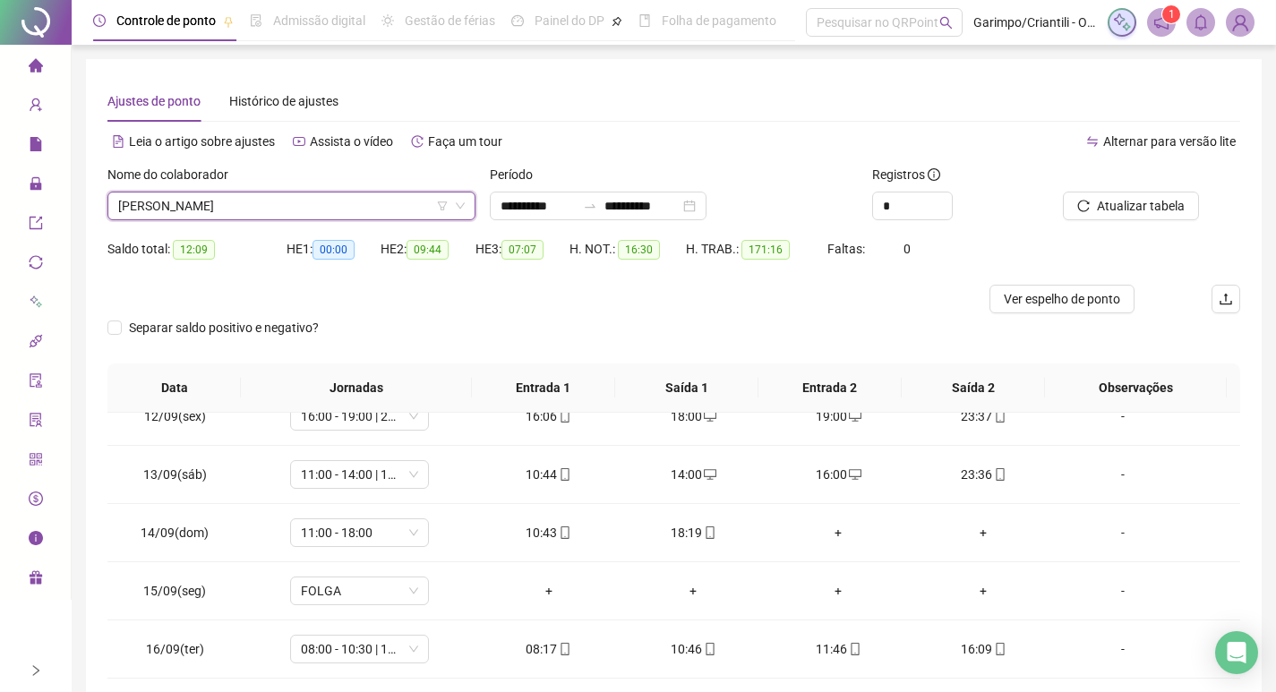
click at [266, 209] on span "[PERSON_NAME]" at bounding box center [291, 205] width 346 height 27
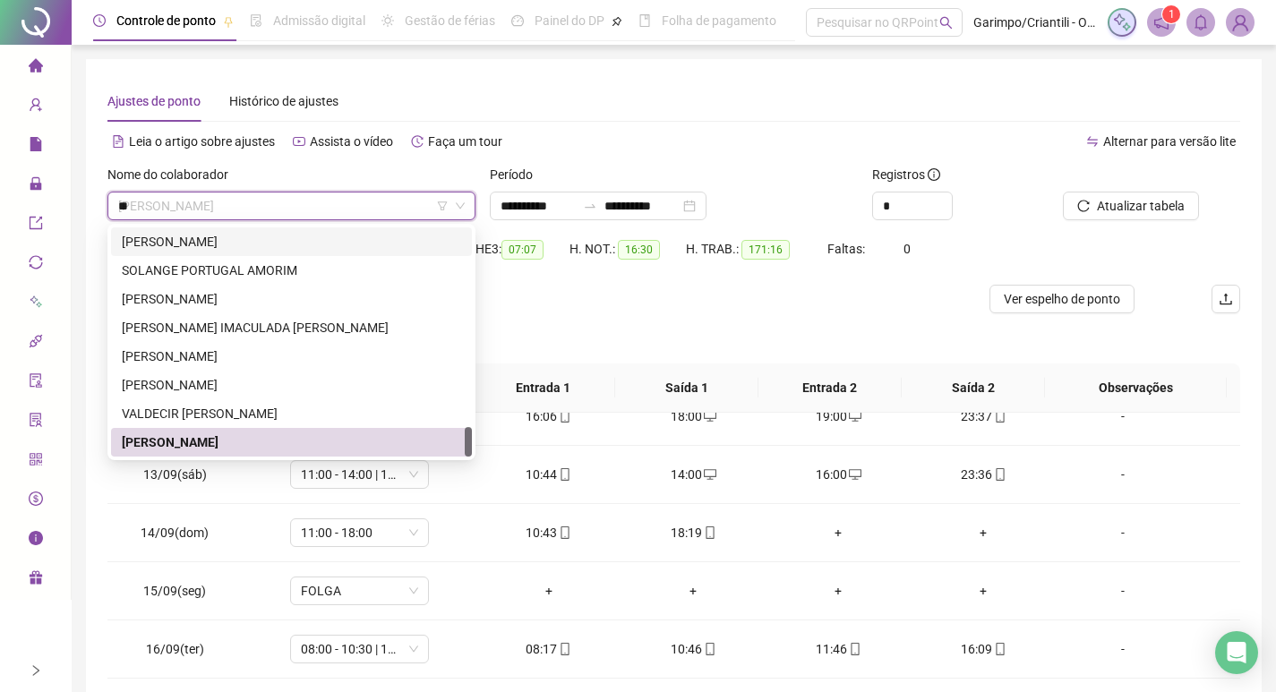
scroll to position [344, 0]
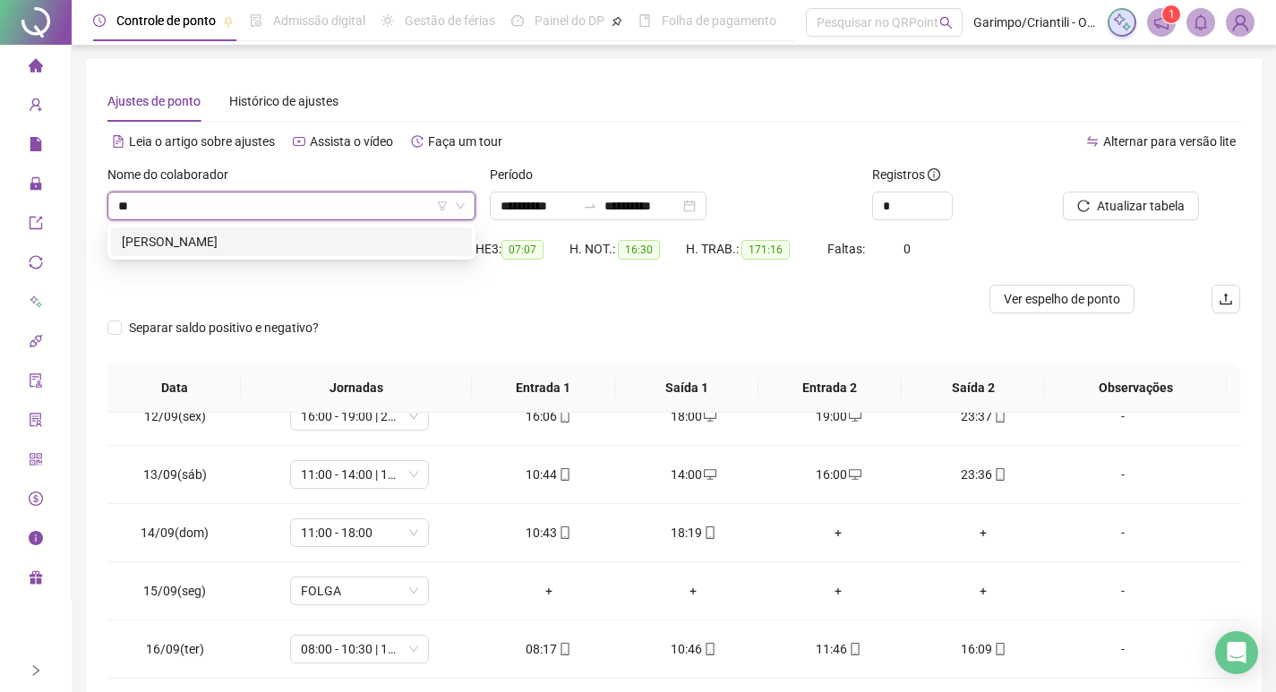
type input "***"
click at [350, 243] on div "[PERSON_NAME]" at bounding box center [291, 242] width 339 height 20
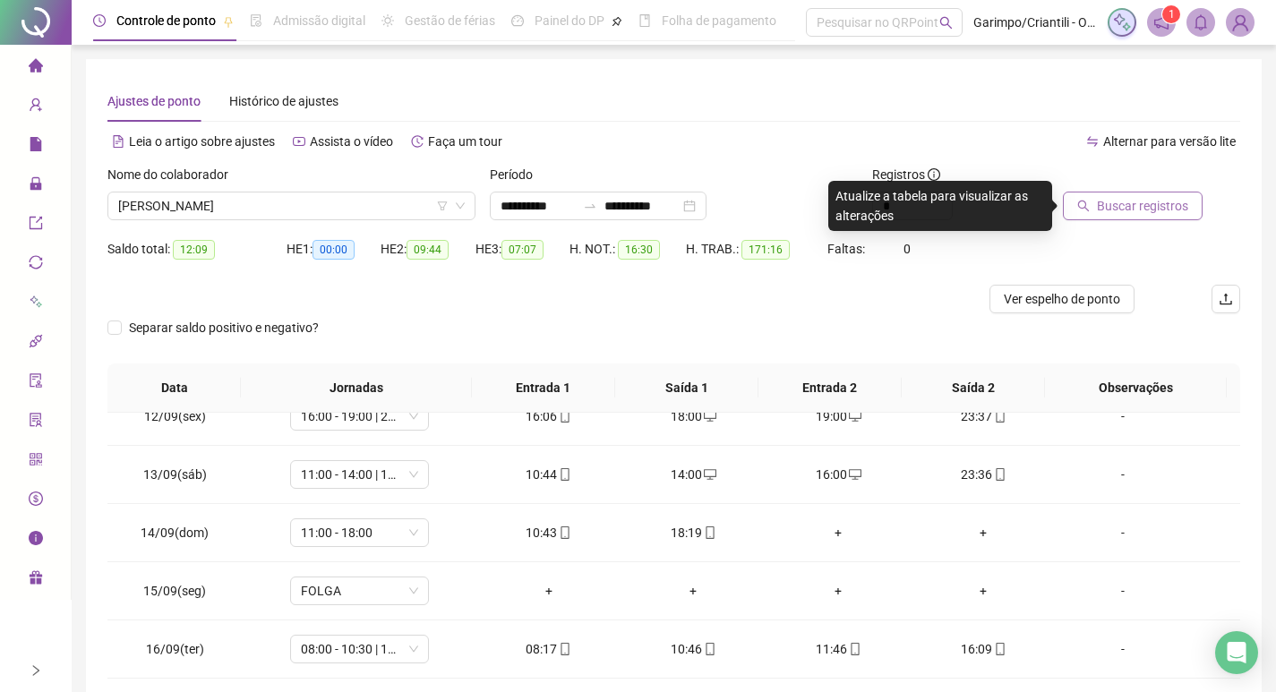
click at [1106, 203] on span "Buscar registros" at bounding box center [1142, 206] width 91 height 20
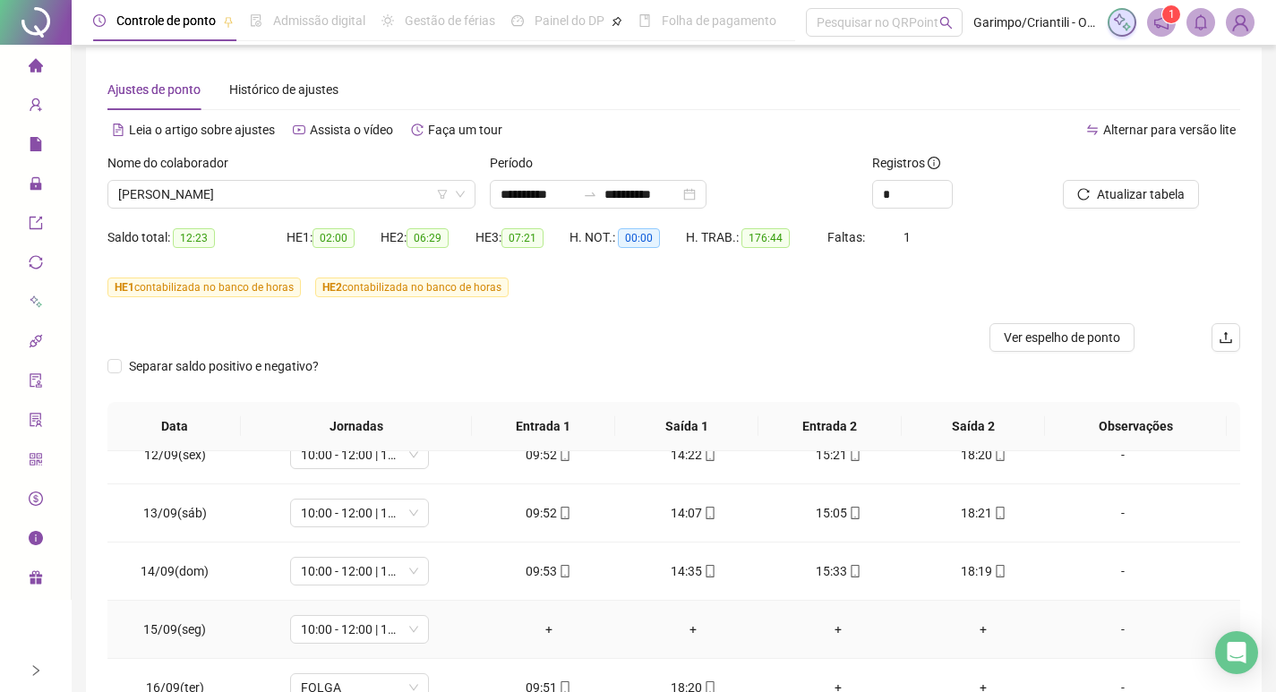
scroll to position [252, 0]
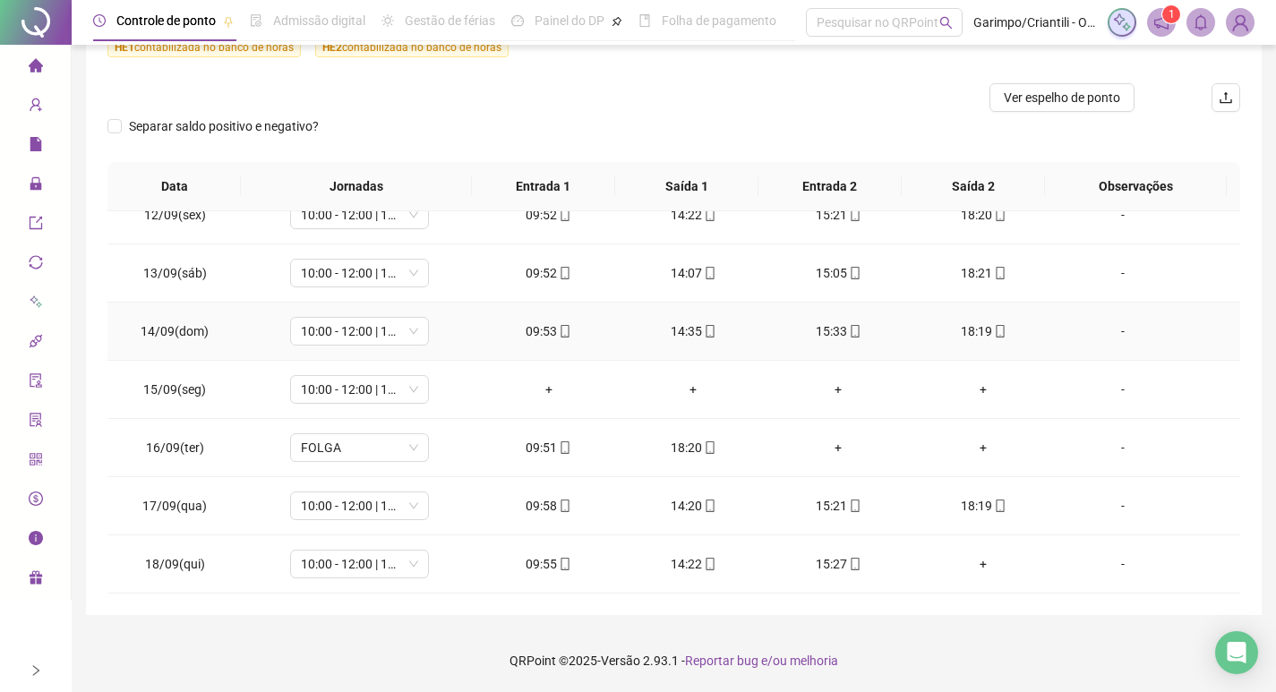
click at [559, 336] on icon "mobile" at bounding box center [565, 331] width 13 height 13
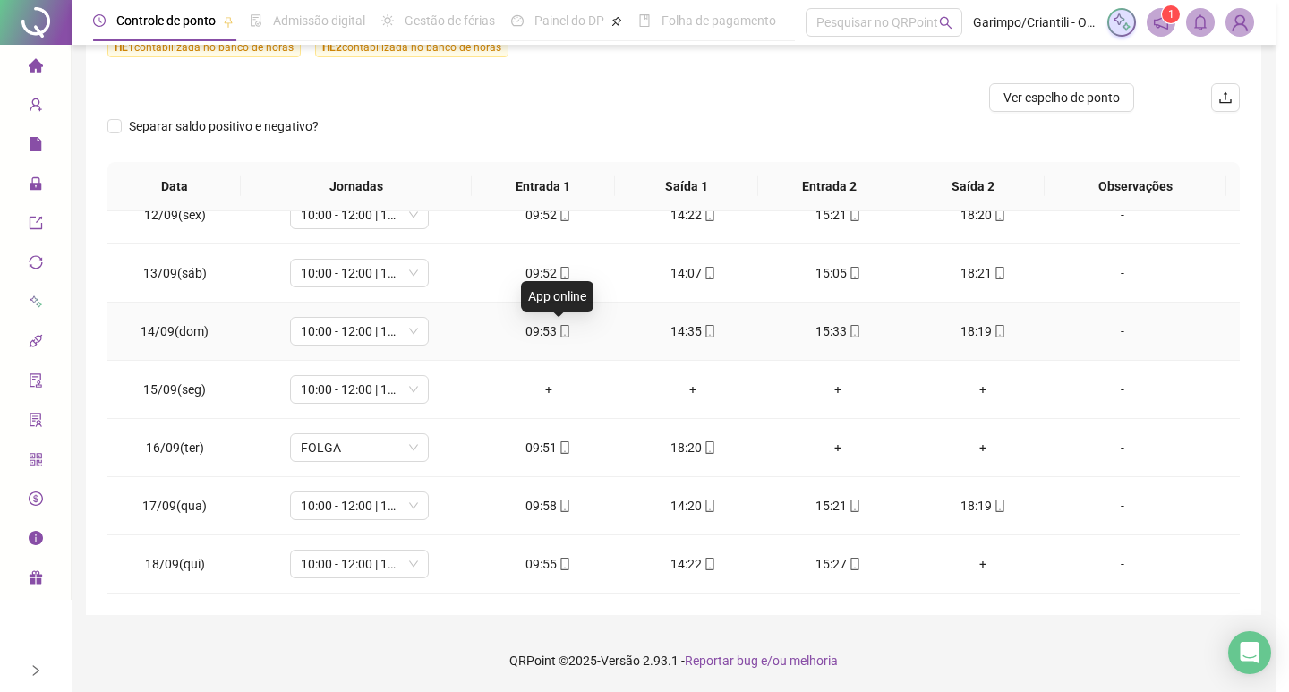
type input "**********"
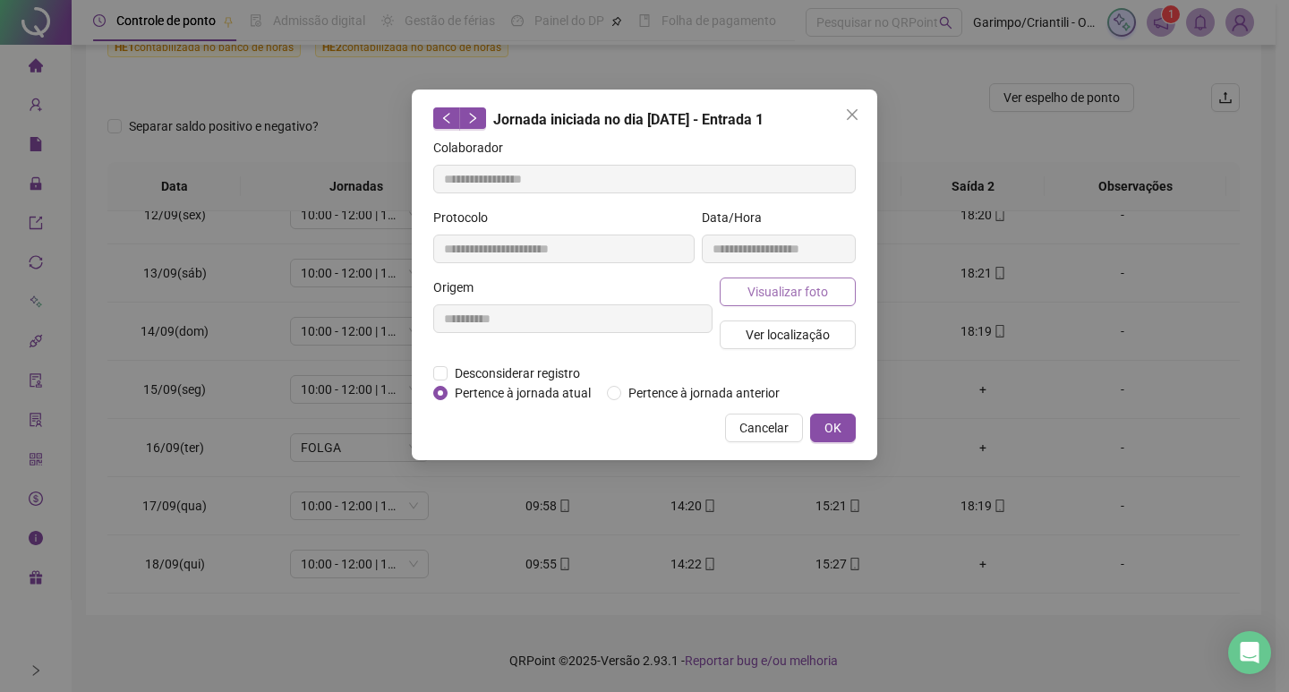
click at [784, 282] on span "Visualizar foto" at bounding box center [787, 292] width 81 height 20
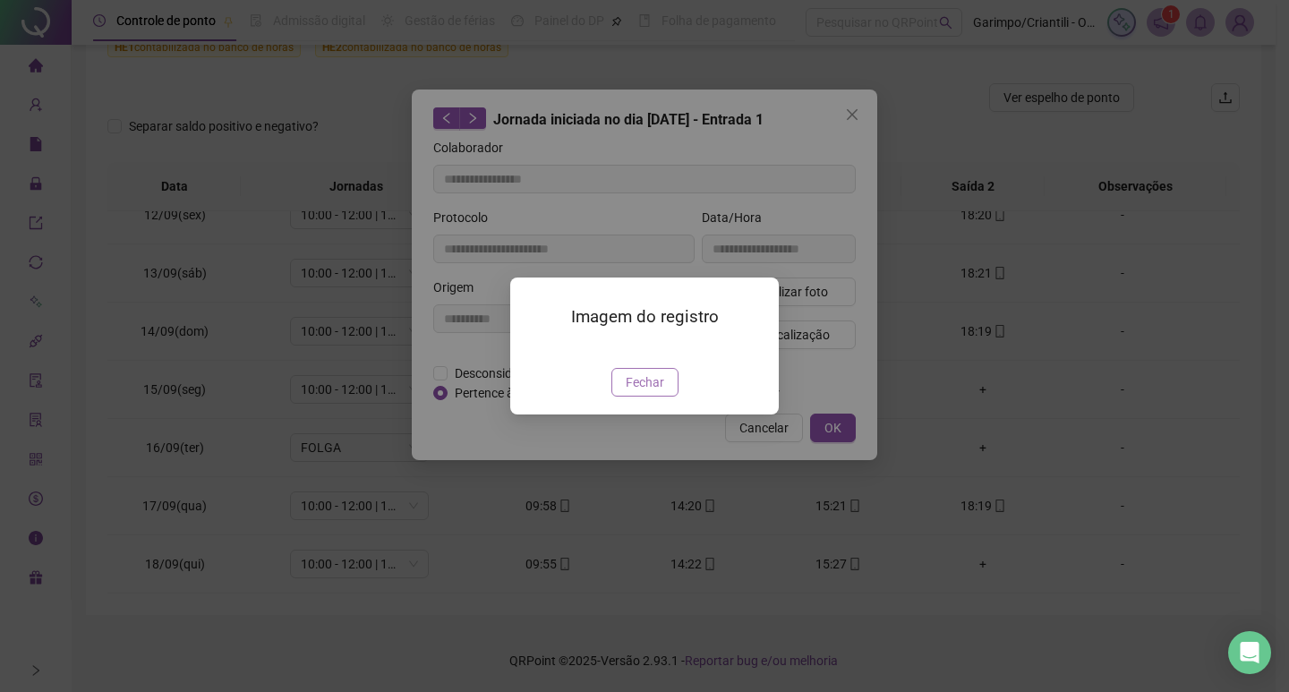
click at [645, 392] on span "Fechar" at bounding box center [645, 382] width 38 height 20
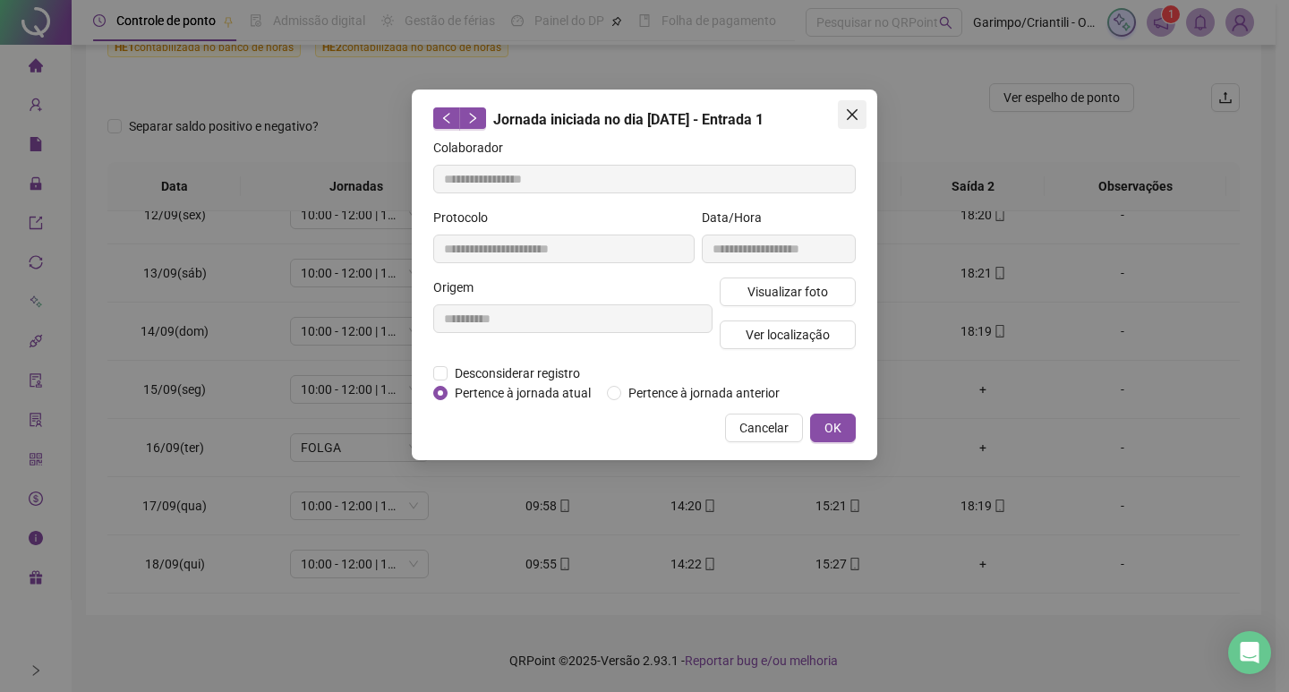
click at [849, 122] on button "Close" at bounding box center [852, 114] width 29 height 29
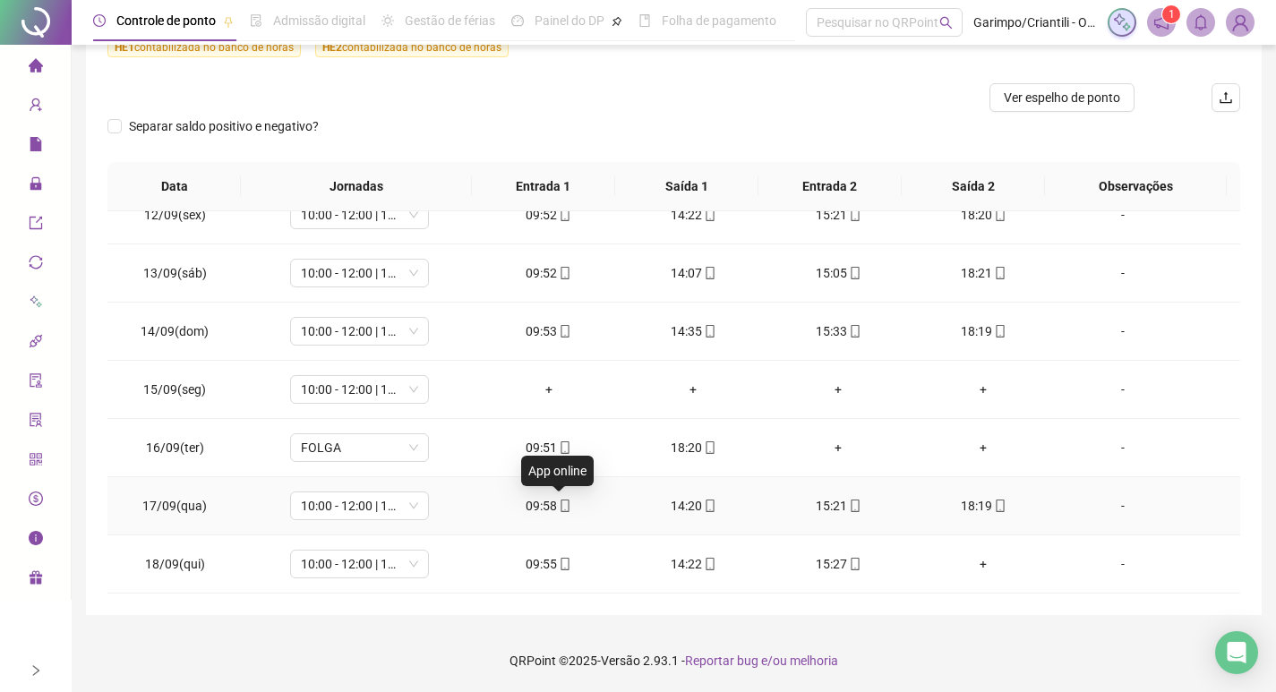
click at [557, 499] on span at bounding box center [564, 506] width 14 height 14
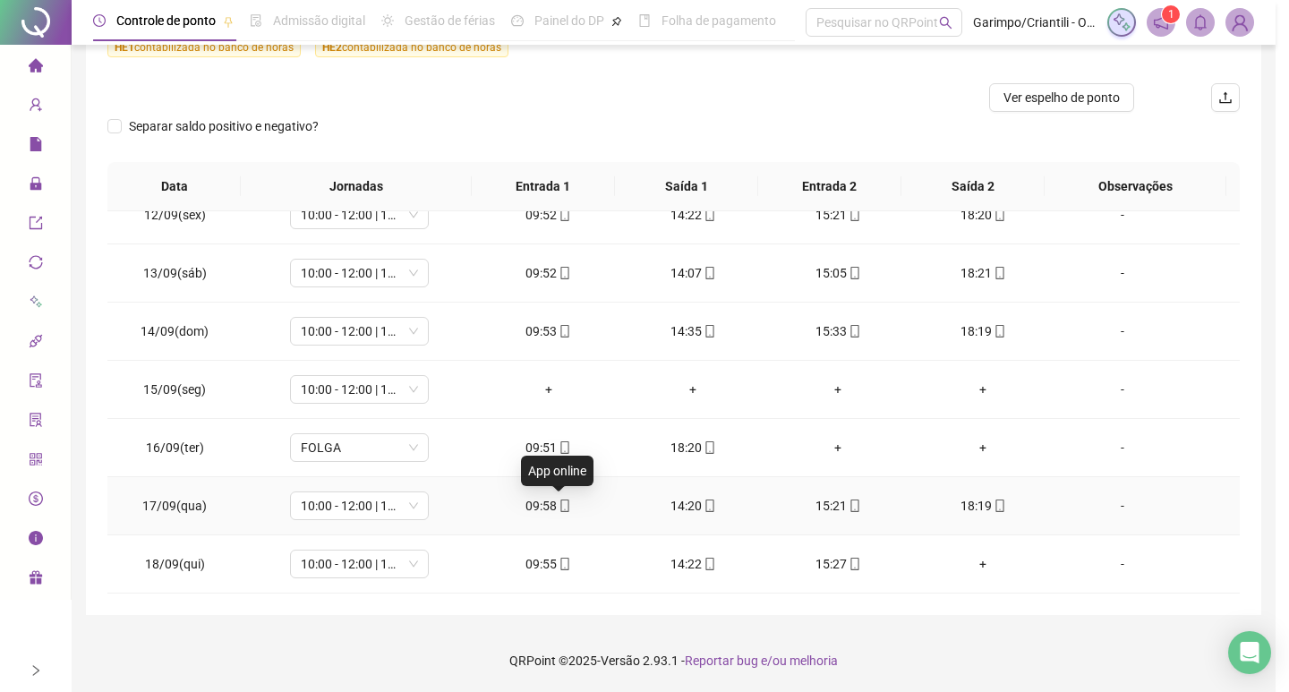
type input "**********"
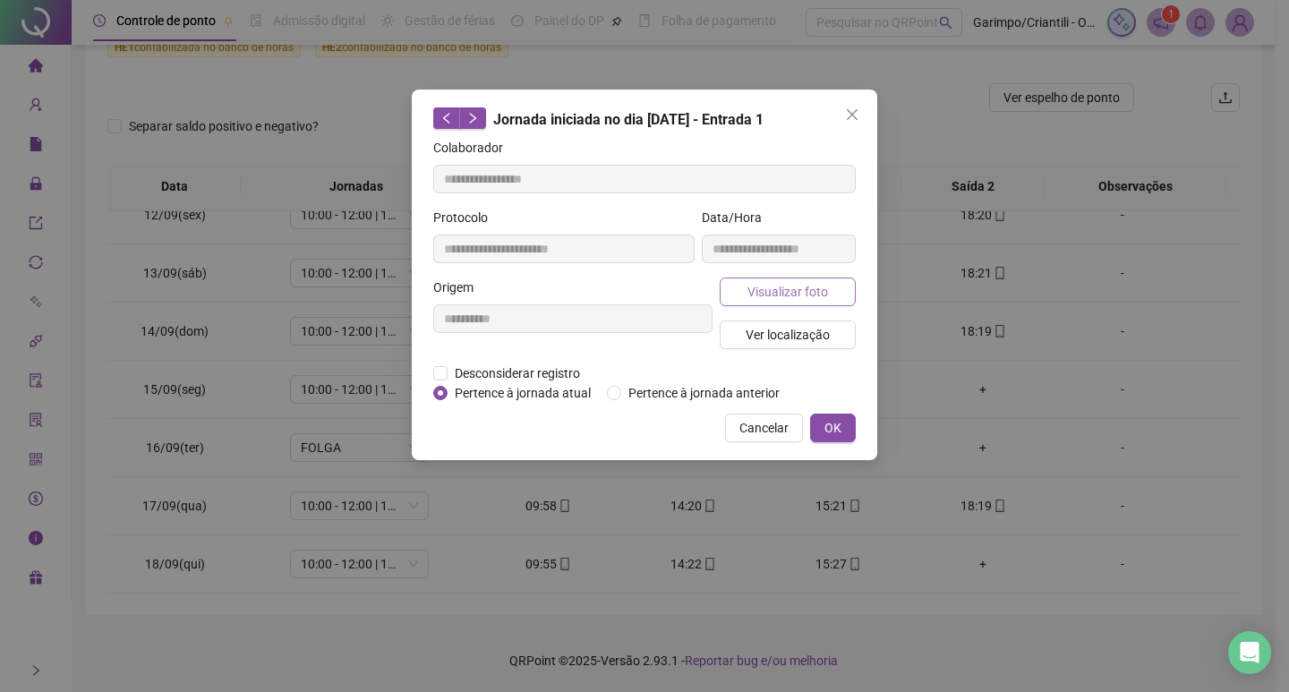
click at [751, 299] on span "Visualizar foto" at bounding box center [787, 292] width 81 height 20
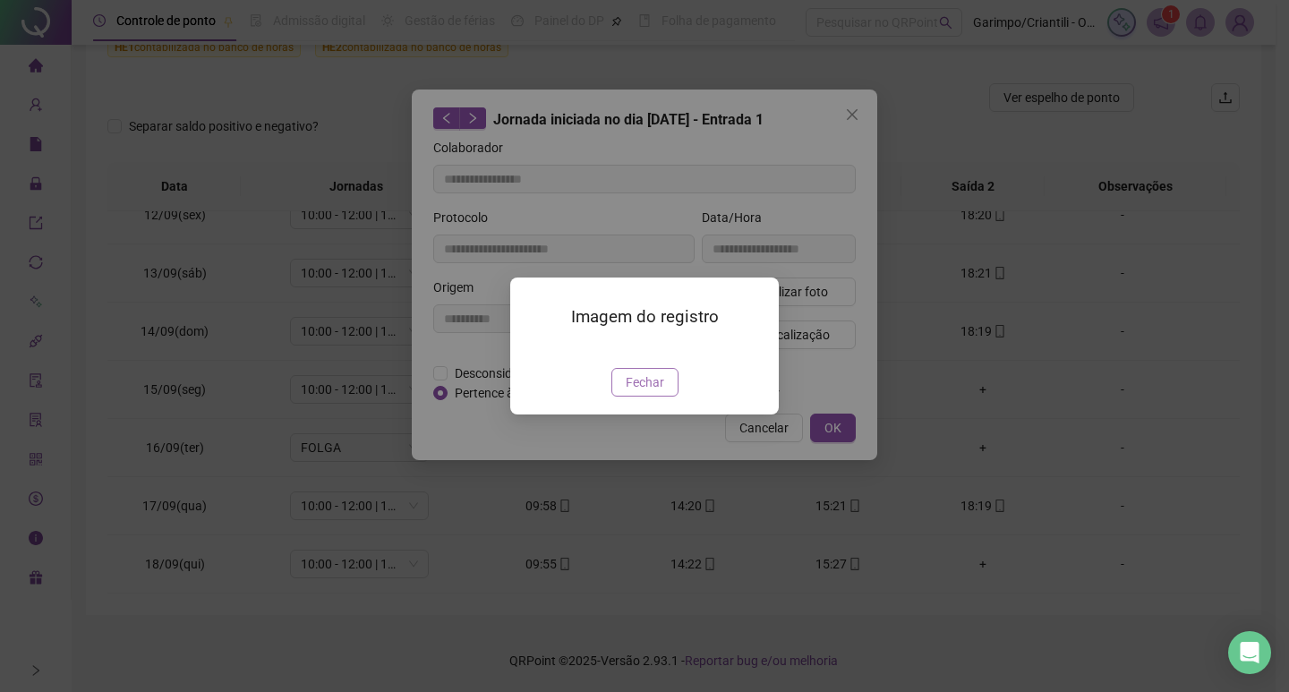
click at [634, 392] on span "Fechar" at bounding box center [645, 382] width 38 height 20
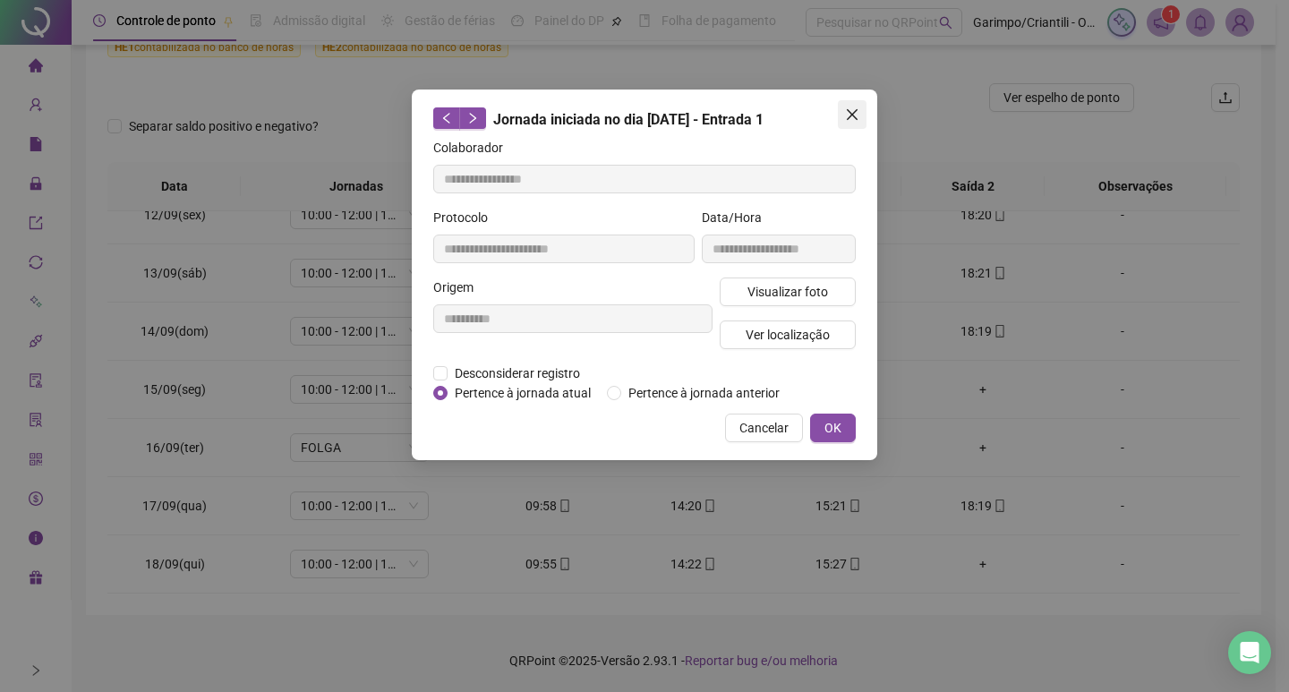
click at [850, 123] on button "Close" at bounding box center [852, 114] width 29 height 29
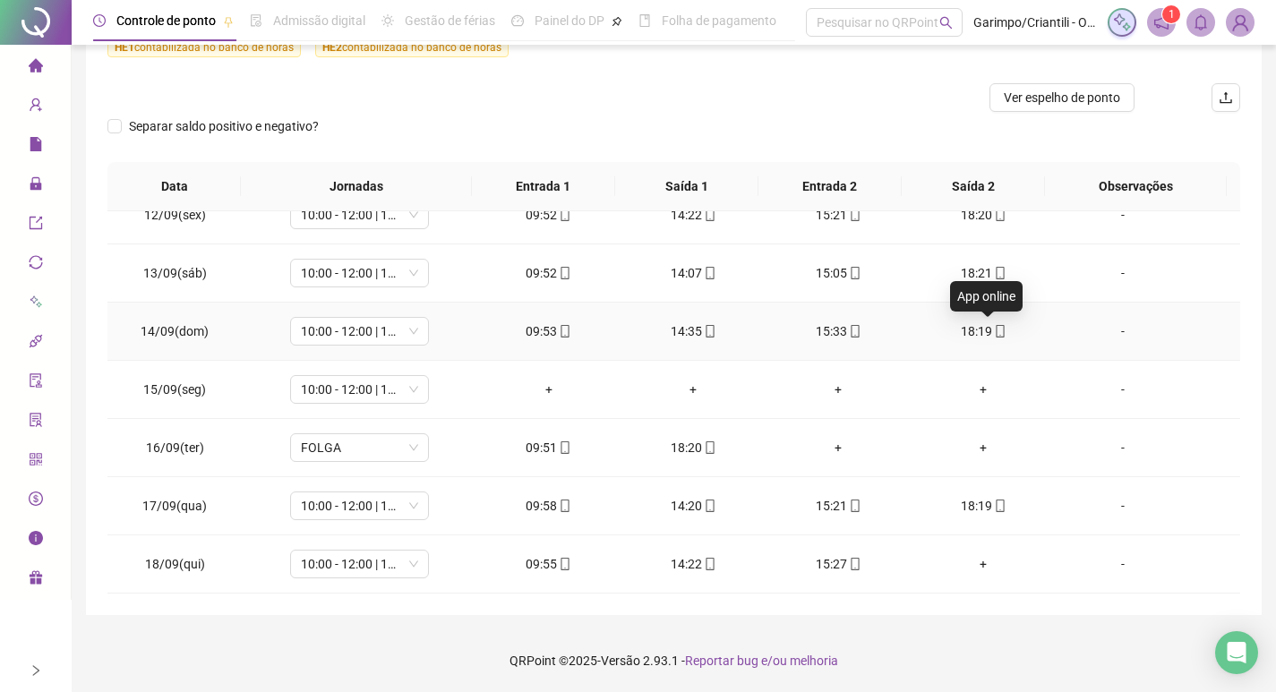
click at [994, 332] on icon "mobile" at bounding box center [1000, 331] width 13 height 13
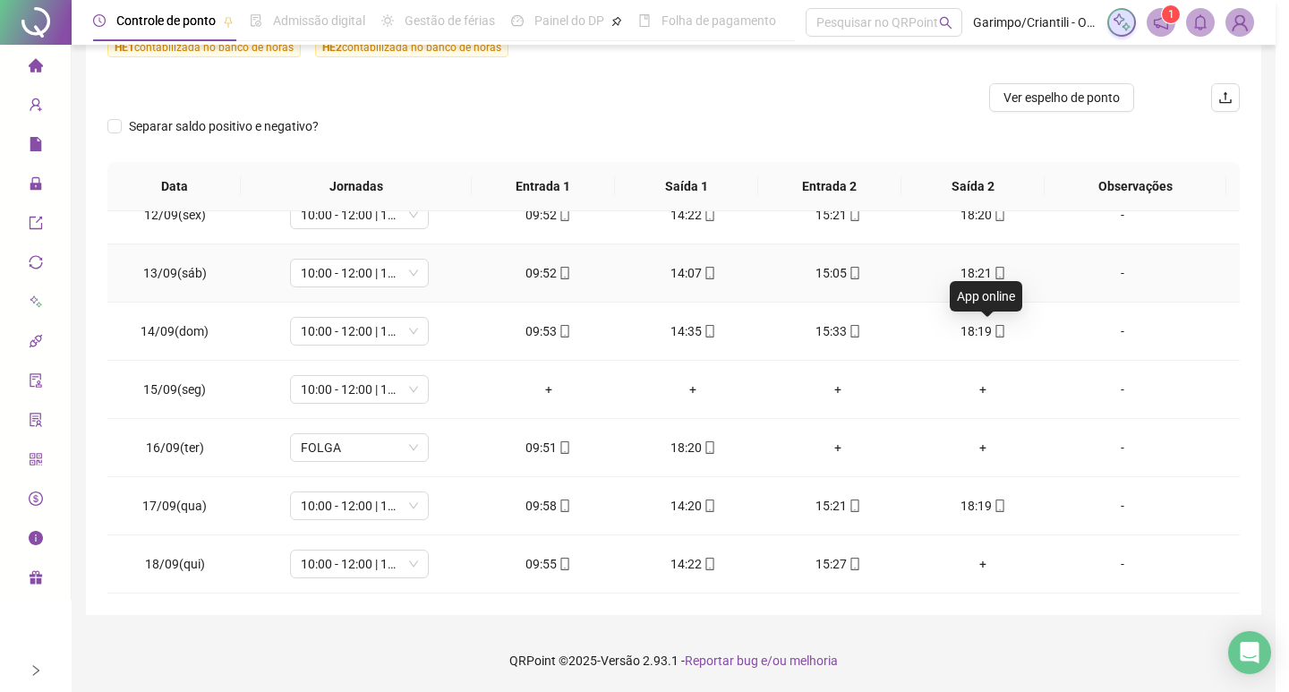
type input "**********"
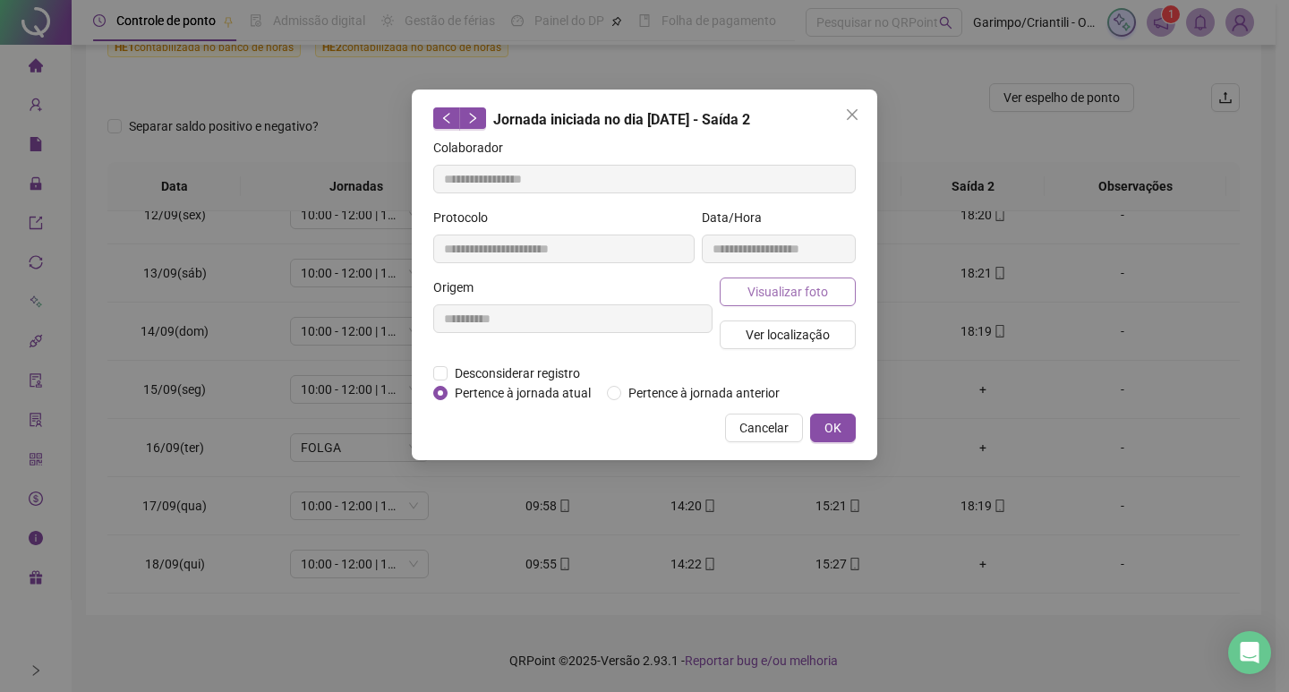
click at [769, 292] on span "Visualizar foto" at bounding box center [787, 292] width 81 height 20
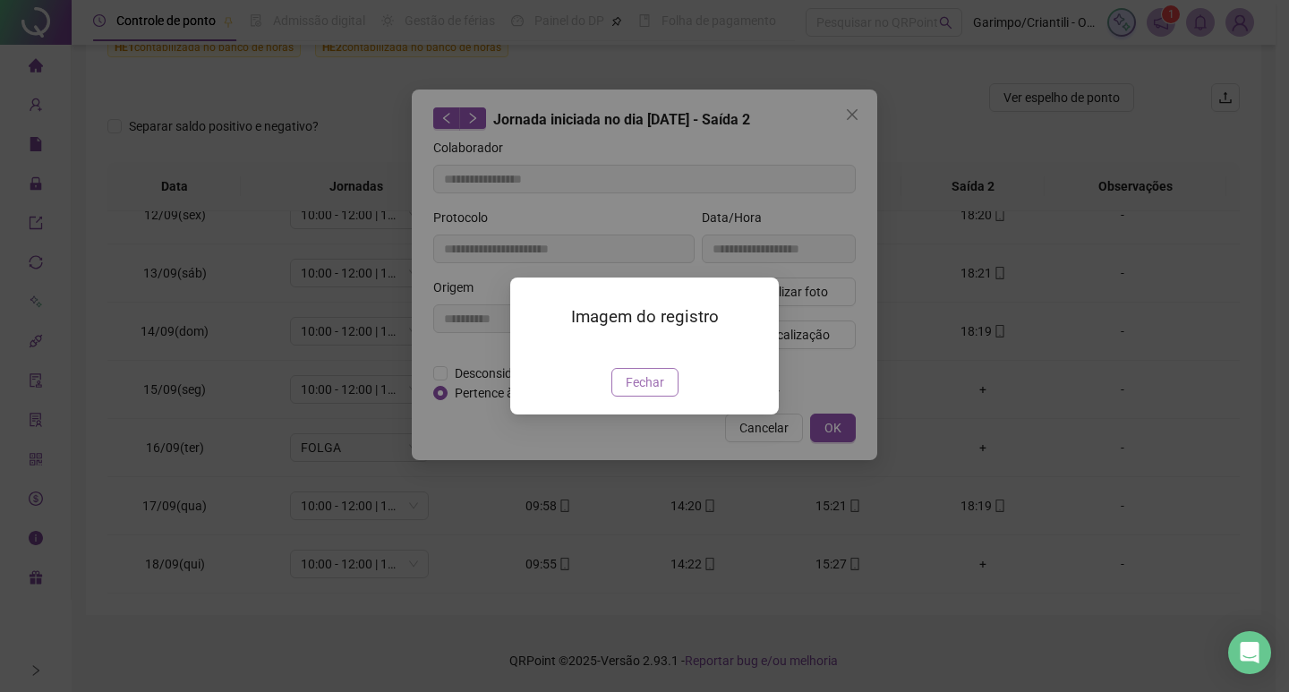
click at [652, 392] on span "Fechar" at bounding box center [645, 382] width 38 height 20
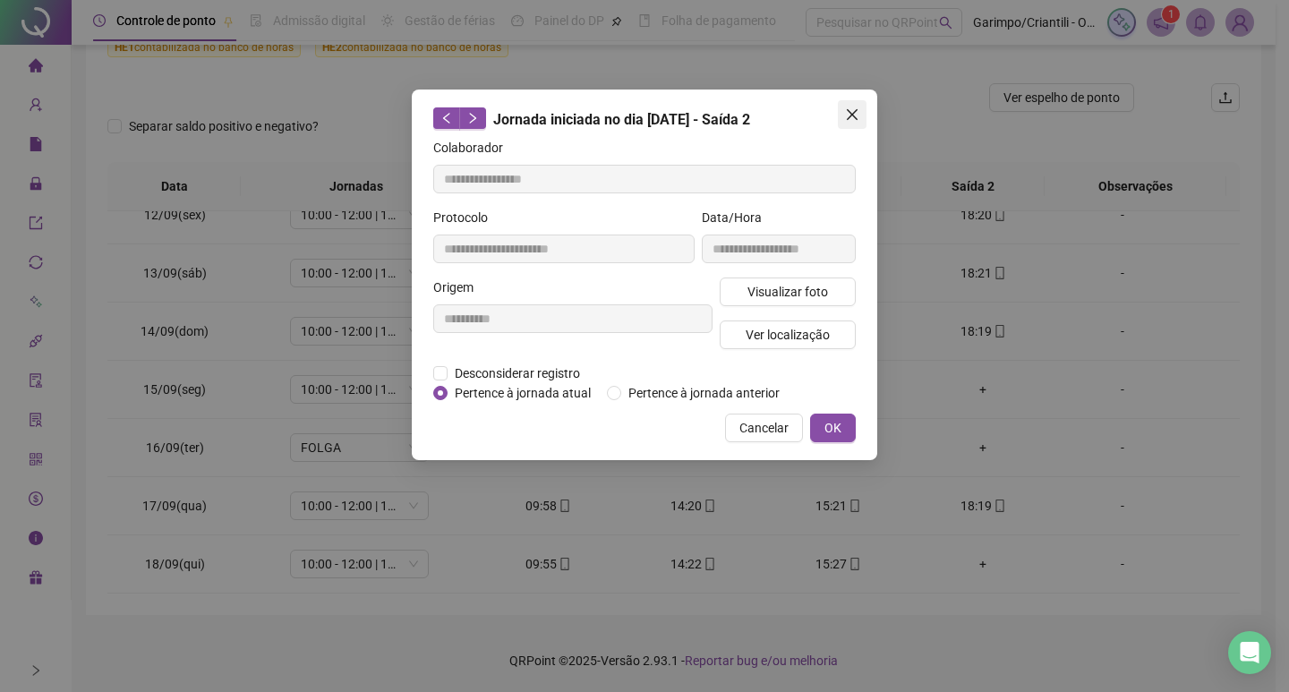
click at [860, 123] on button "Close" at bounding box center [852, 114] width 29 height 29
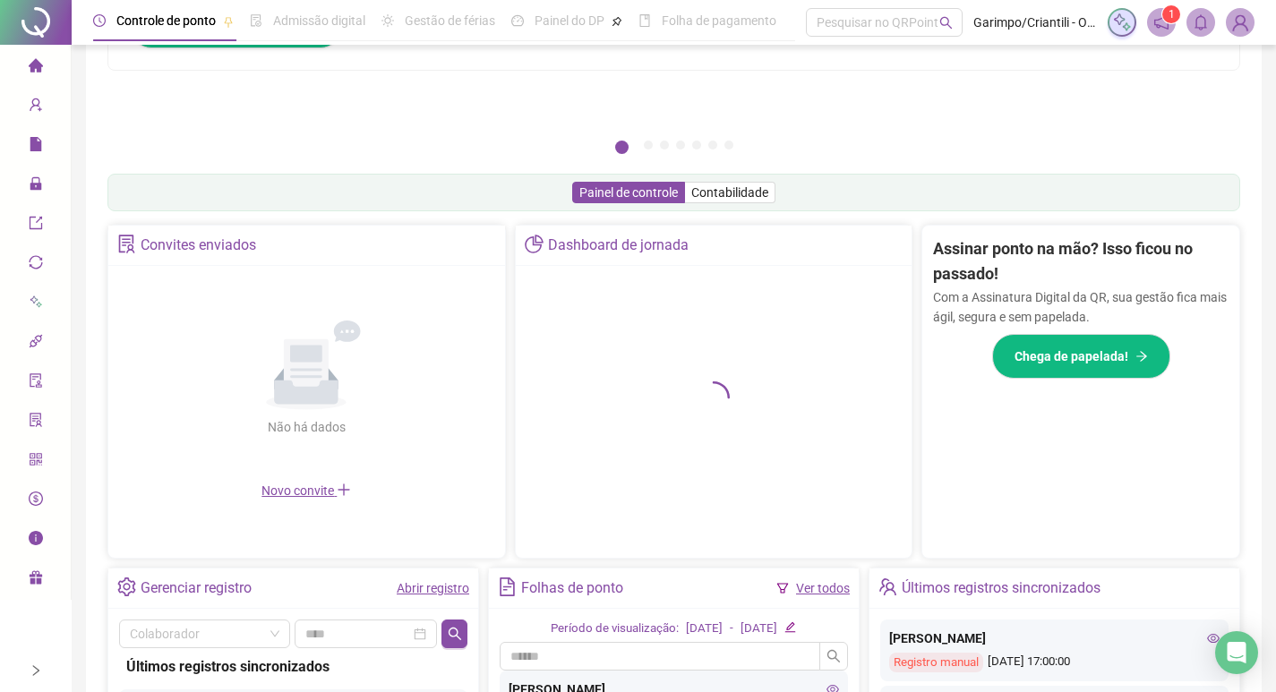
scroll to position [252, 0]
